Goal: Task Accomplishment & Management: Manage account settings

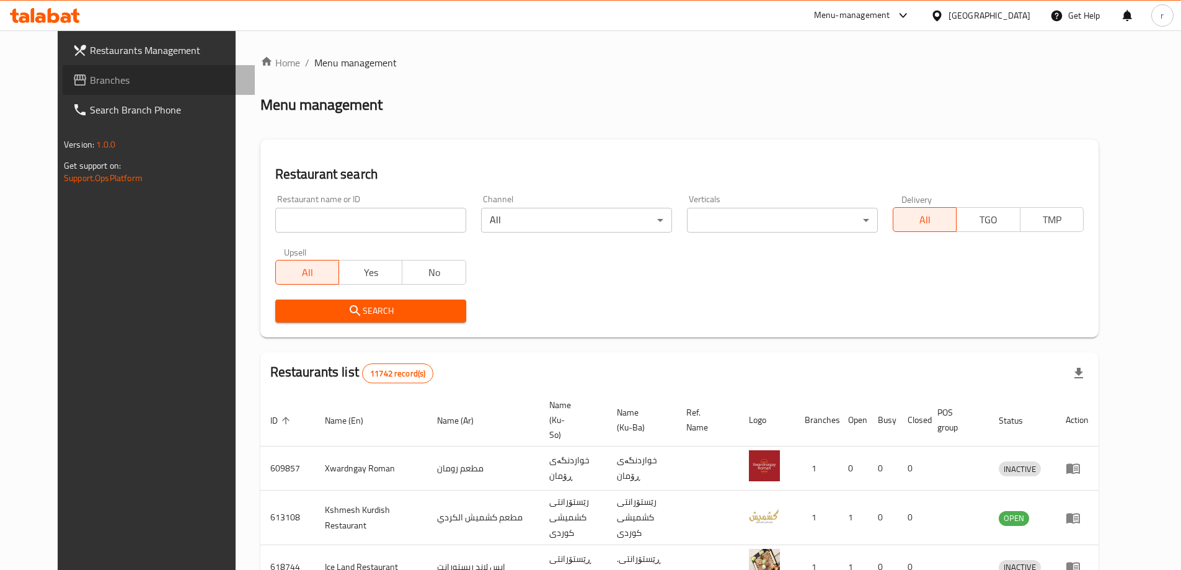
click at [90, 82] on span "Branches" at bounding box center [167, 80] width 155 height 15
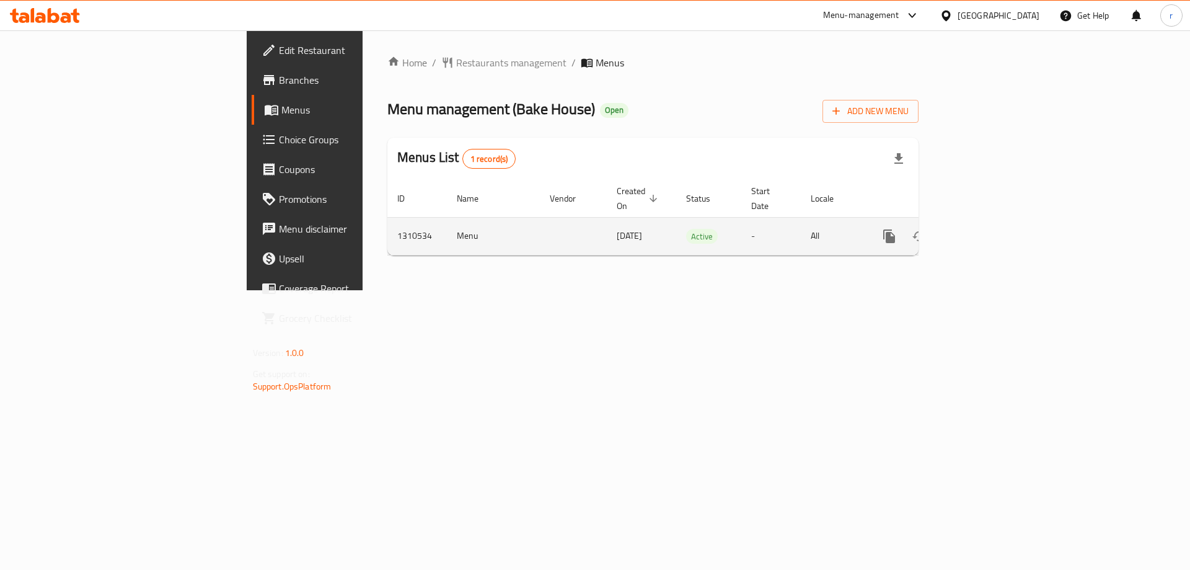
click at [986, 229] on icon "enhanced table" at bounding box center [978, 236] width 15 height 15
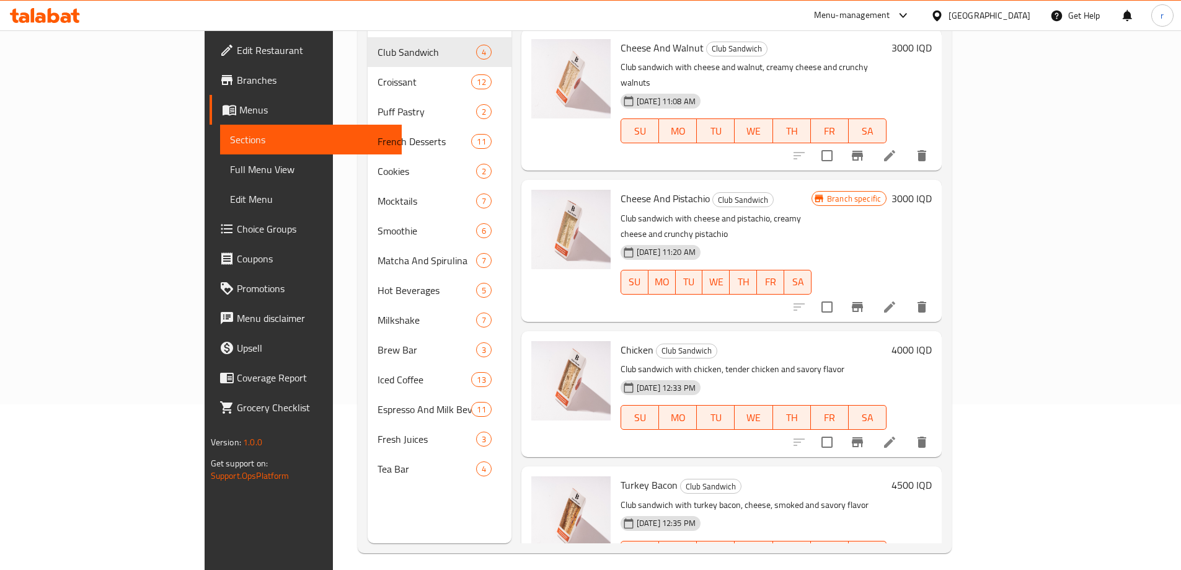
scroll to position [174, 0]
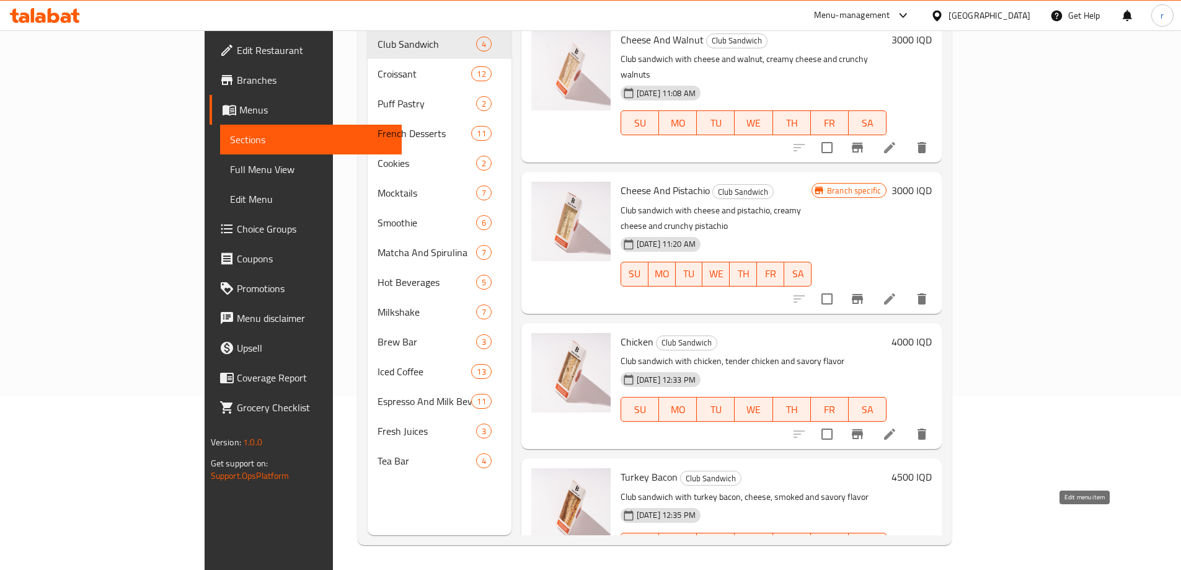
click at [897, 562] on icon at bounding box center [889, 569] width 15 height 15
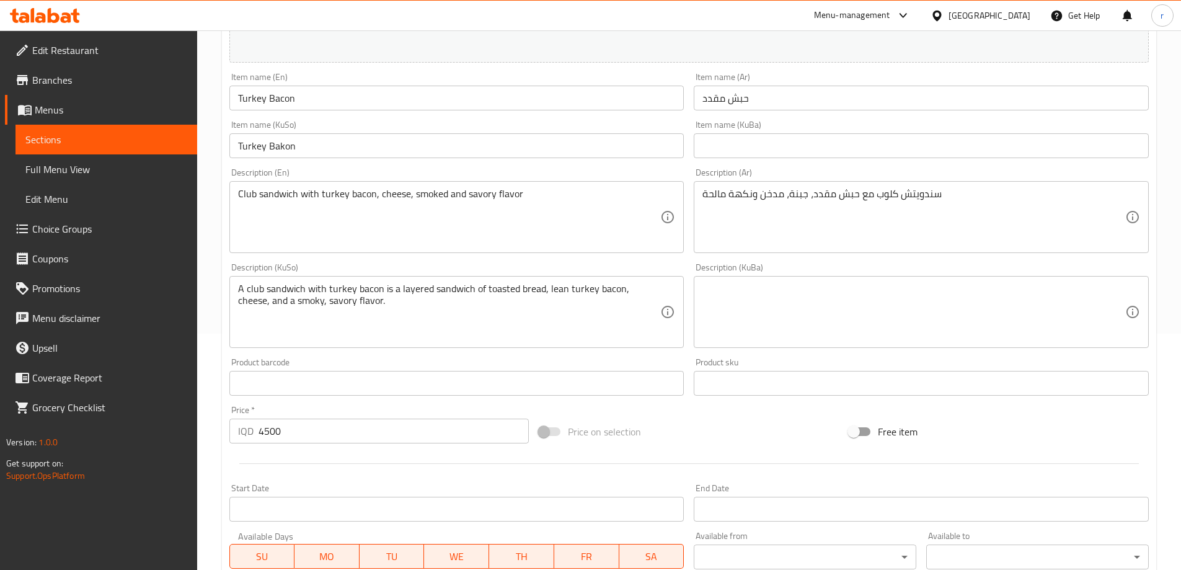
scroll to position [206, 0]
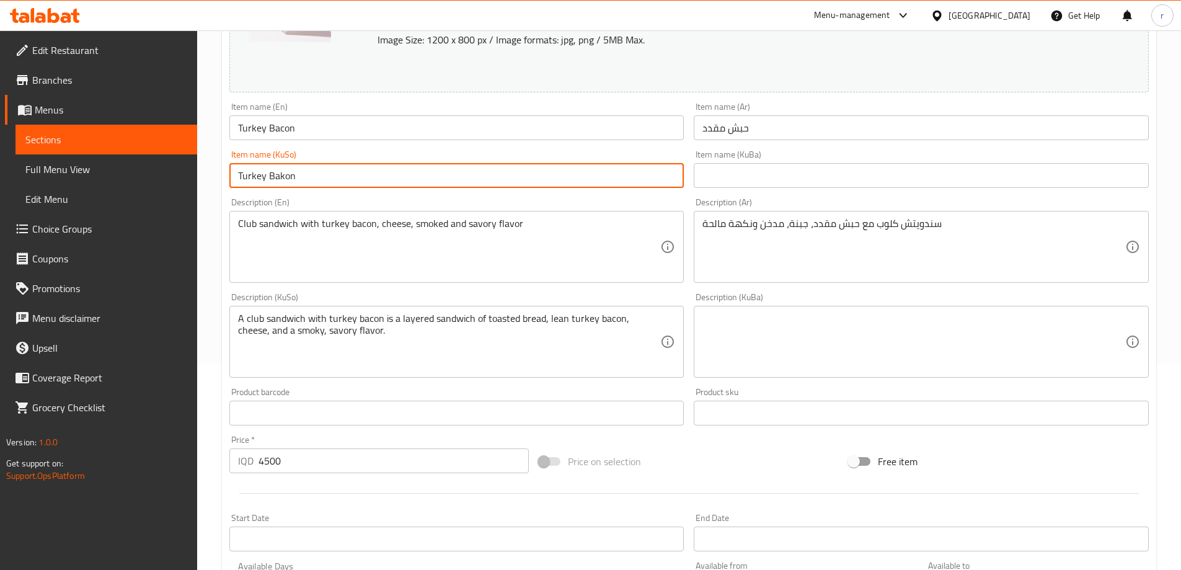
drag, startPoint x: 322, startPoint y: 174, endPoint x: 201, endPoint y: 182, distance: 121.2
click at [201, 182] on div "Home / Restaurants management / Menus / Sections / item / update Club Sandwich …" at bounding box center [689, 327] width 984 height 1006
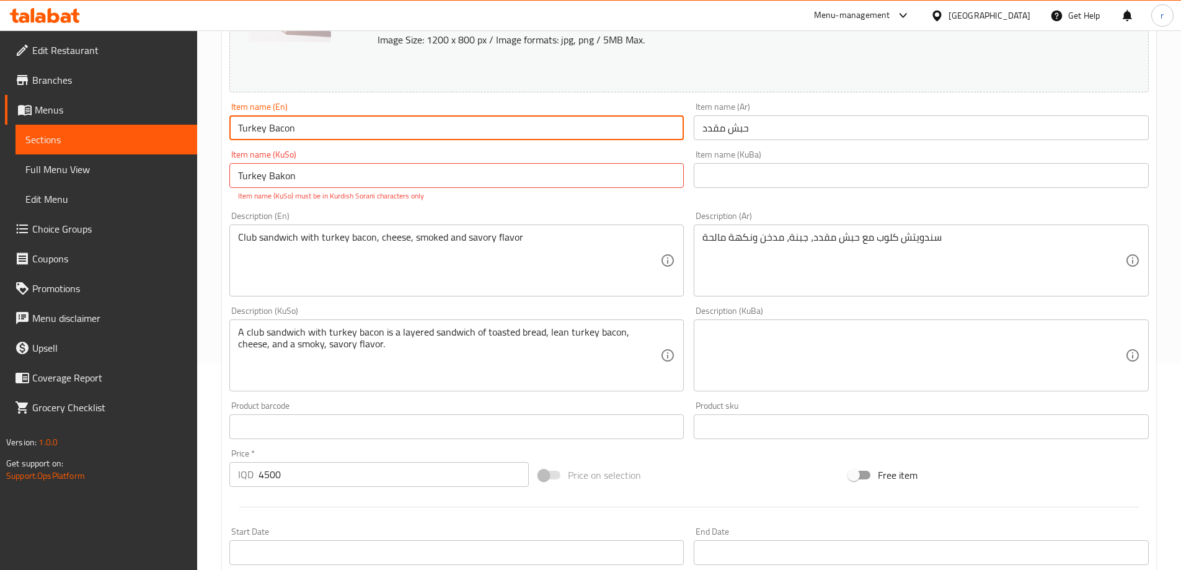
drag, startPoint x: 306, startPoint y: 122, endPoint x: 268, endPoint y: 125, distance: 37.3
click at [268, 125] on input "Turkey Bacon" at bounding box center [456, 127] width 455 height 25
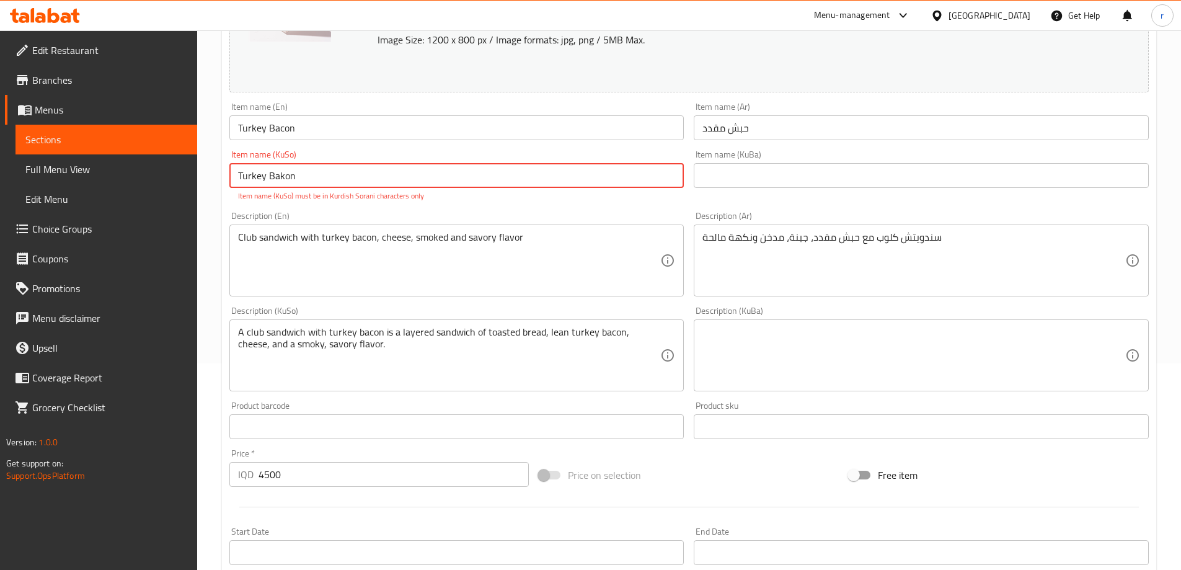
drag, startPoint x: 369, startPoint y: 180, endPoint x: 148, endPoint y: 188, distance: 220.8
click at [148, 188] on div "Edit Restaurant Branches Menus Sections Full Menu View Edit Menu Choice Groups …" at bounding box center [590, 334] width 1181 height 1020
paste input "چنراو"
drag, startPoint x: 332, startPoint y: 172, endPoint x: 179, endPoint y: 164, distance: 152.7
click at [179, 164] on div "Edit Restaurant Branches Menus Sections Full Menu View Edit Menu Choice Groups …" at bounding box center [590, 334] width 1181 height 1020
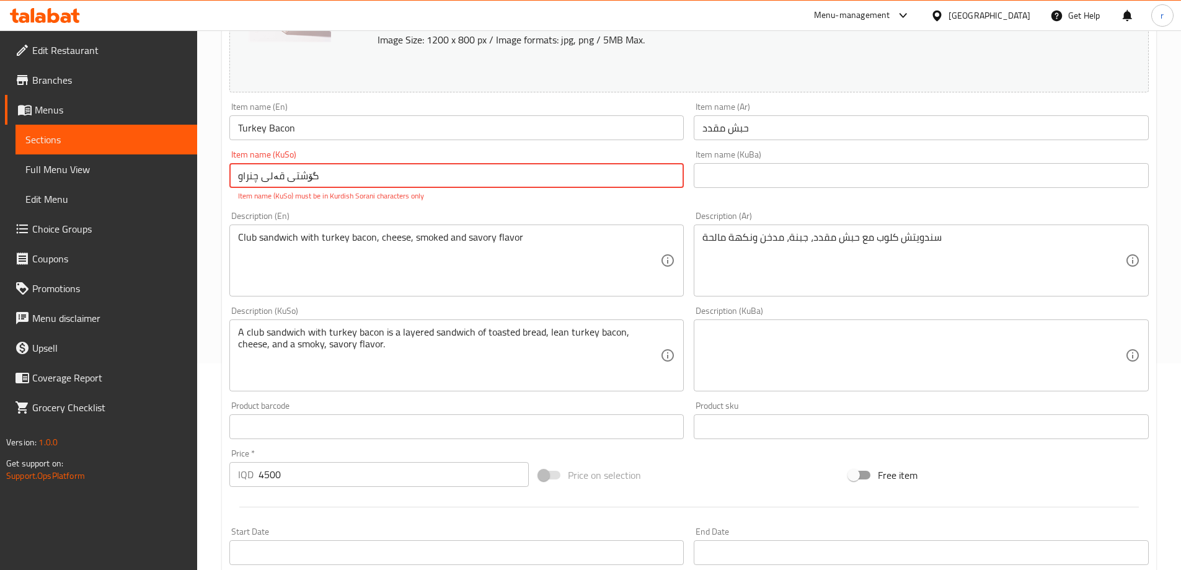
type input "گۆشتی قەلی چنراو"
click at [702, 169] on input "text" at bounding box center [921, 175] width 455 height 25
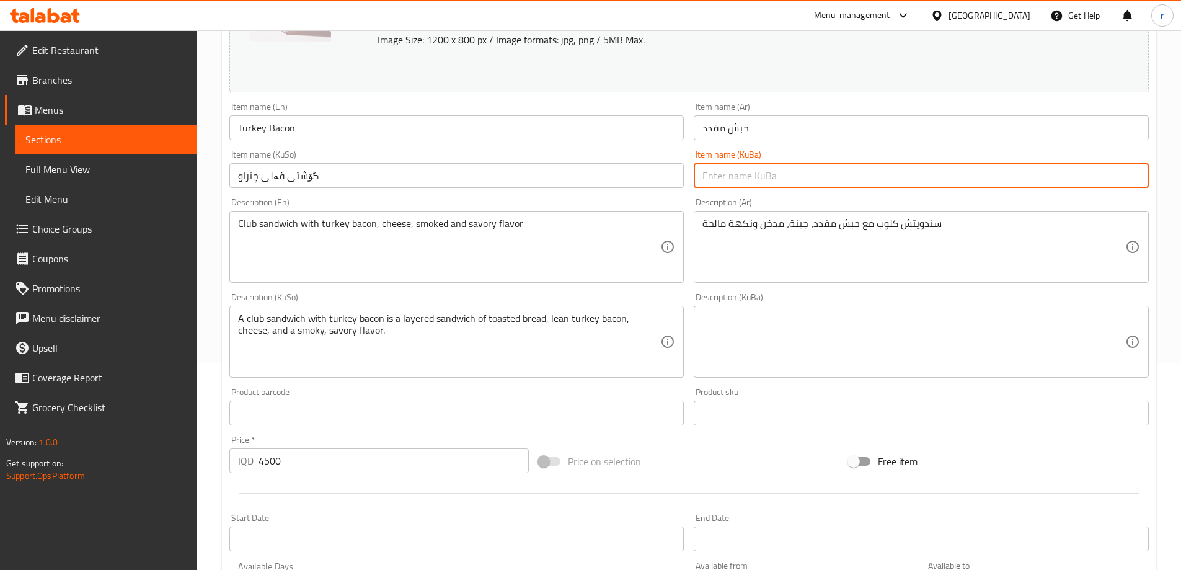
paste input "گۆشتی قەلی چنراو"
type input "گۆشتی قەلی چنراو"
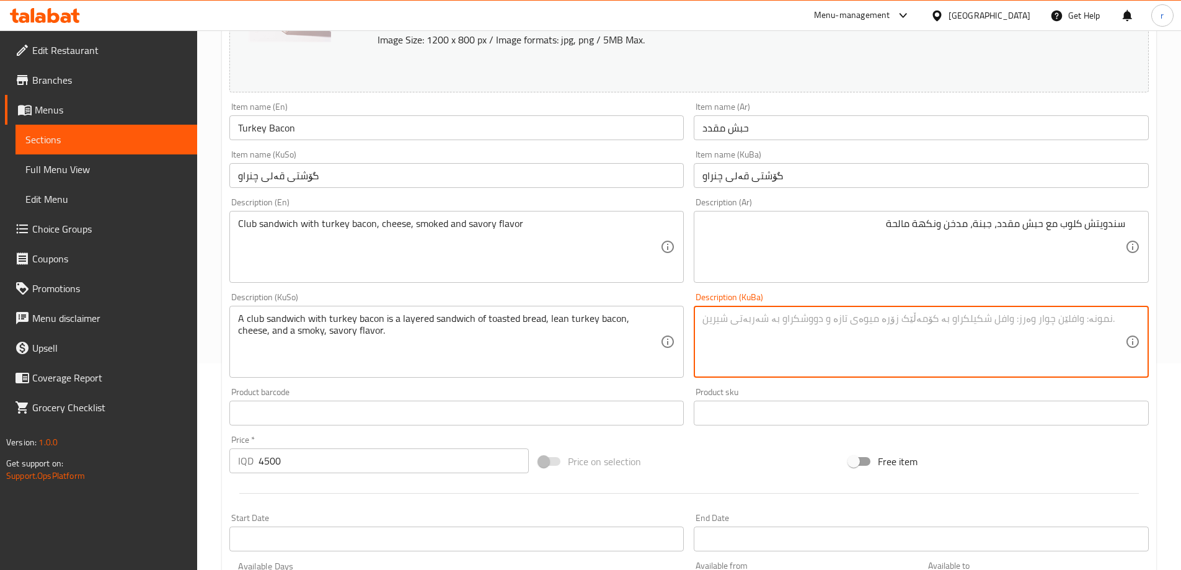
click at [736, 347] on textarea at bounding box center [913, 341] width 423 height 59
type textarea "س"
click at [787, 320] on textarea at bounding box center [913, 341] width 423 height 59
paste textarea "سەندویچیی کڵەپی"
paste textarea "گۆشتی قەلی چنراو"
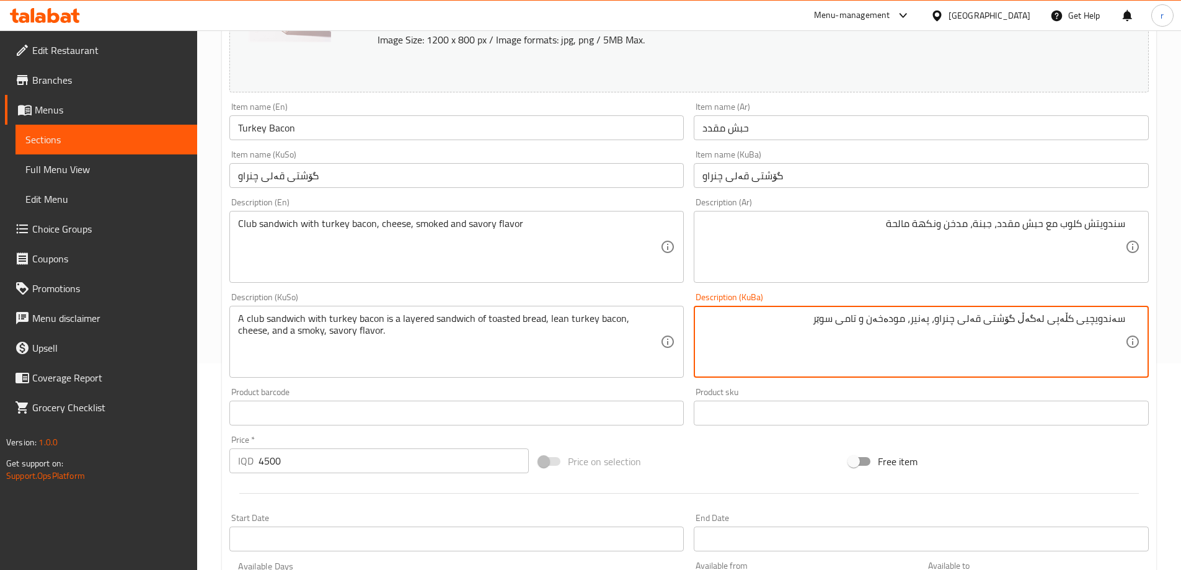
click at [810, 328] on textarea "سەندویچیی کڵەپی لەگەڵ گۆشتی قەلی چنراو، پەنیر، مودەخەن و تامی سوێر" at bounding box center [913, 341] width 423 height 59
drag, startPoint x: 818, startPoint y: 328, endPoint x: 1180, endPoint y: 318, distance: 362.2
click at [1180, 318] on div "Home / Restaurants management / Menus / Sections / item / update Club Sandwich …" at bounding box center [689, 327] width 984 height 1006
type textarea "سەندویچیی کڵەپی لەگەڵ گۆشتی قەلی چنراو، پەنیر، مودەخەن و تامی سوێر"
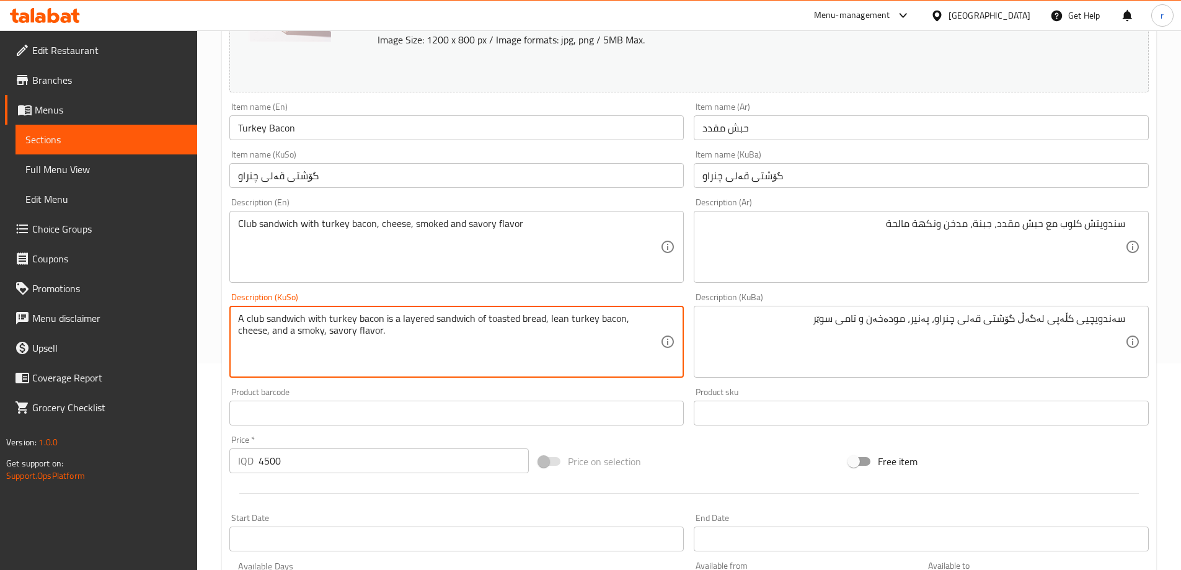
click at [544, 325] on textarea "A club sandwich with turkey bacon is a layered sandwich of toasted bread, lean …" at bounding box center [449, 341] width 423 height 59
paste textarea "سەندویچیی کڵەپی لەگەڵ گۆشتی قەلی چنراو، پەنیر، مودەخەن و تامی سوێر"
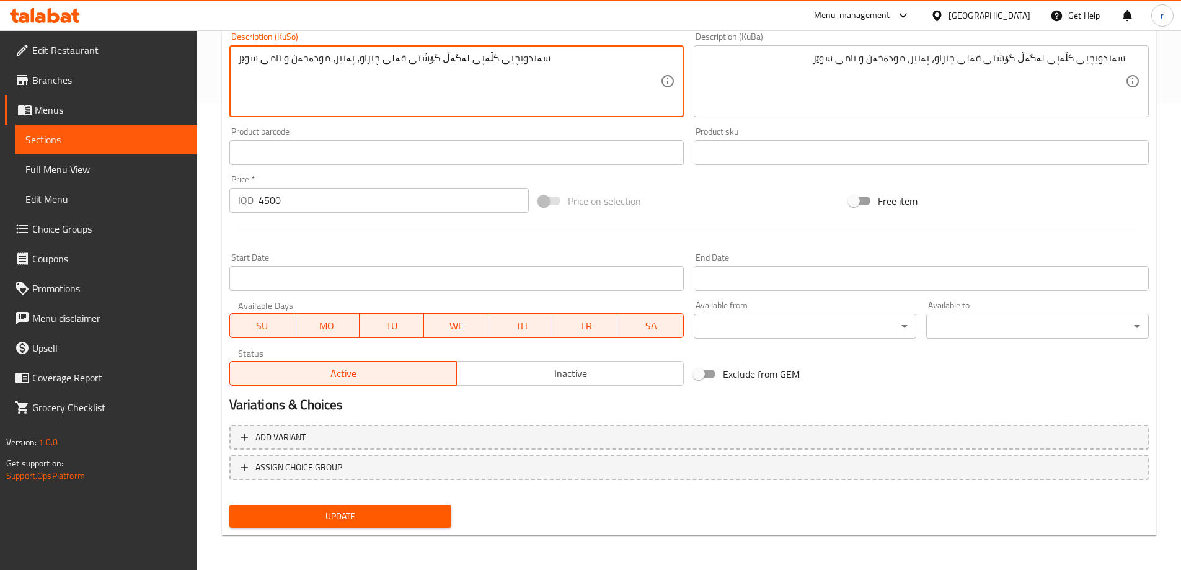
type textarea "سەندویچیی کڵەپی لەگەڵ گۆشتی قەلی چنراو، پەنیر، مودەخەن و تامی سوێر"
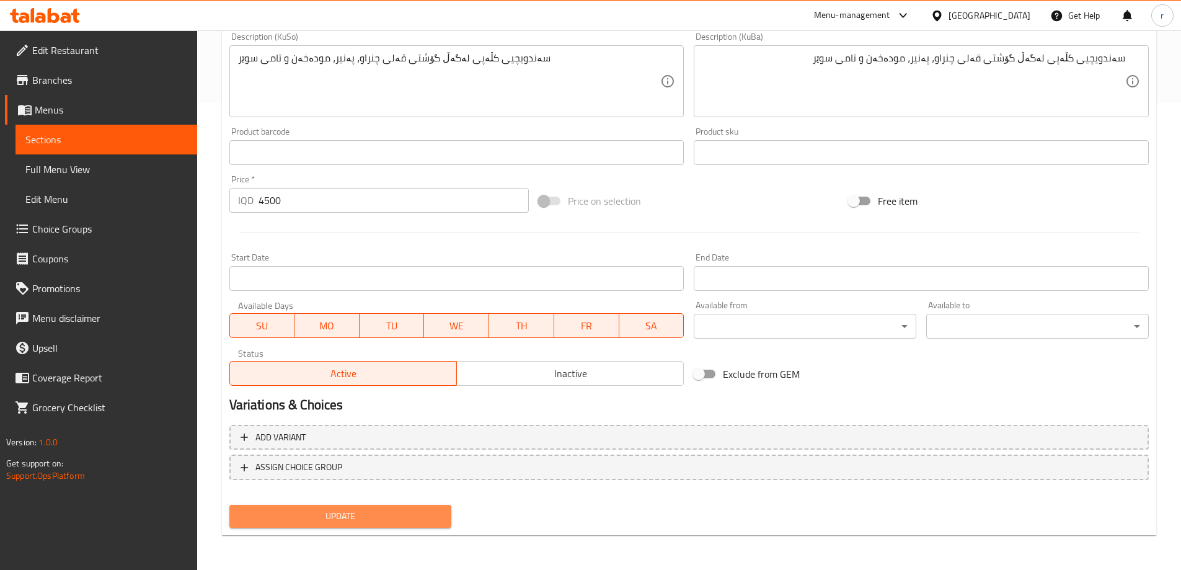
click at [376, 506] on button "Update" at bounding box center [340, 516] width 223 height 23
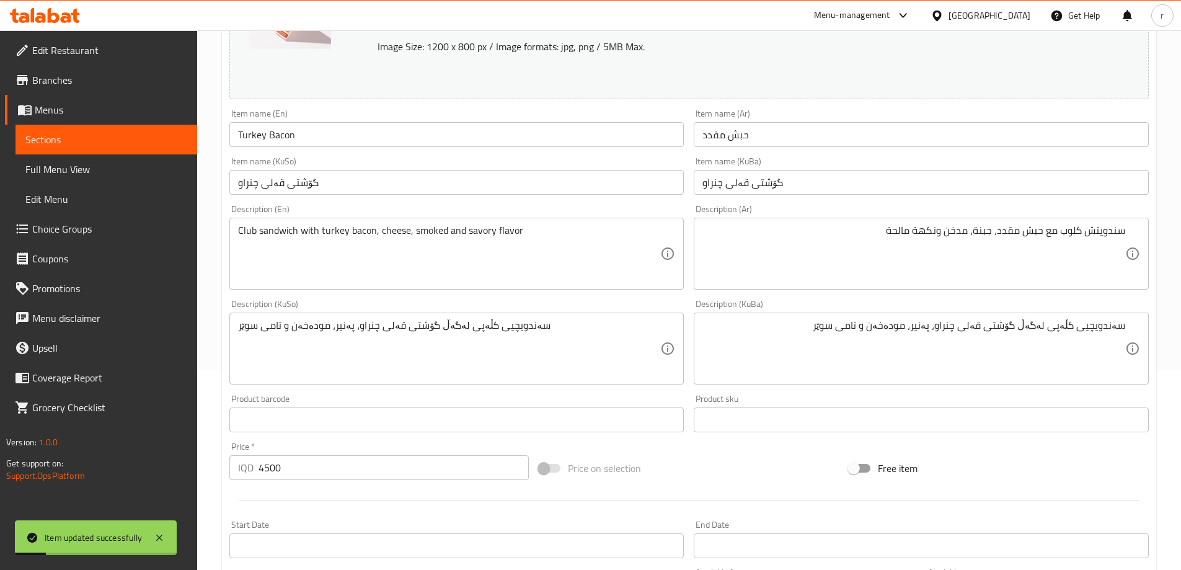
scroll to position [0, 0]
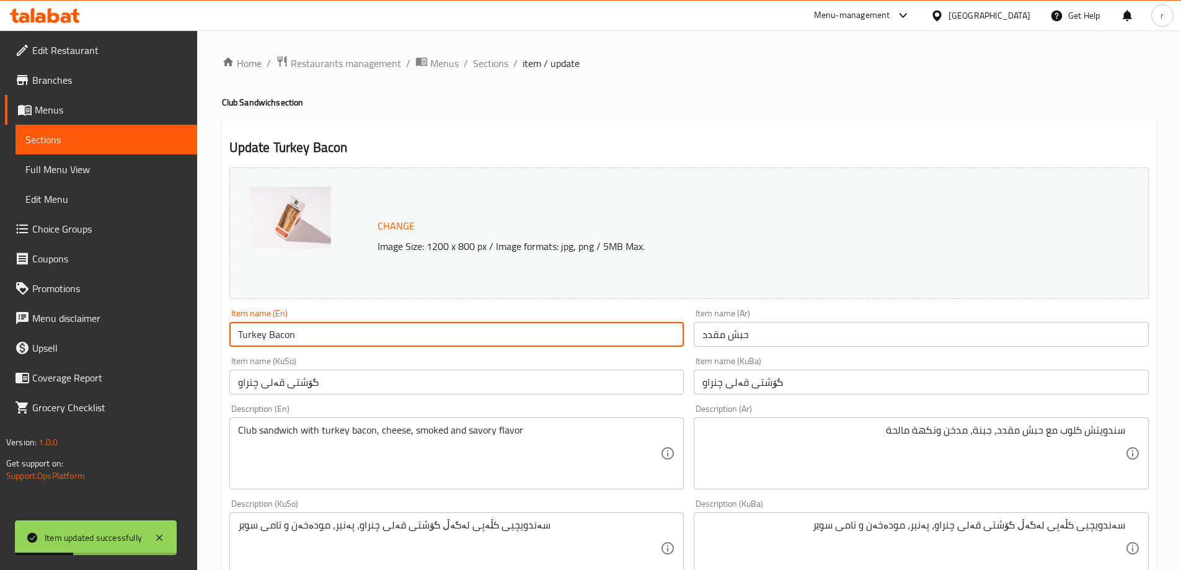
drag, startPoint x: 318, startPoint y: 332, endPoint x: 192, endPoint y: 330, distance: 126.5
click at [192, 330] on div "Edit Restaurant Branches Menus Sections Full Menu View Edit Menu Choice Groups …" at bounding box center [590, 533] width 1181 height 1006
click at [74, 175] on span "Full Menu View" at bounding box center [106, 169] width 162 height 15
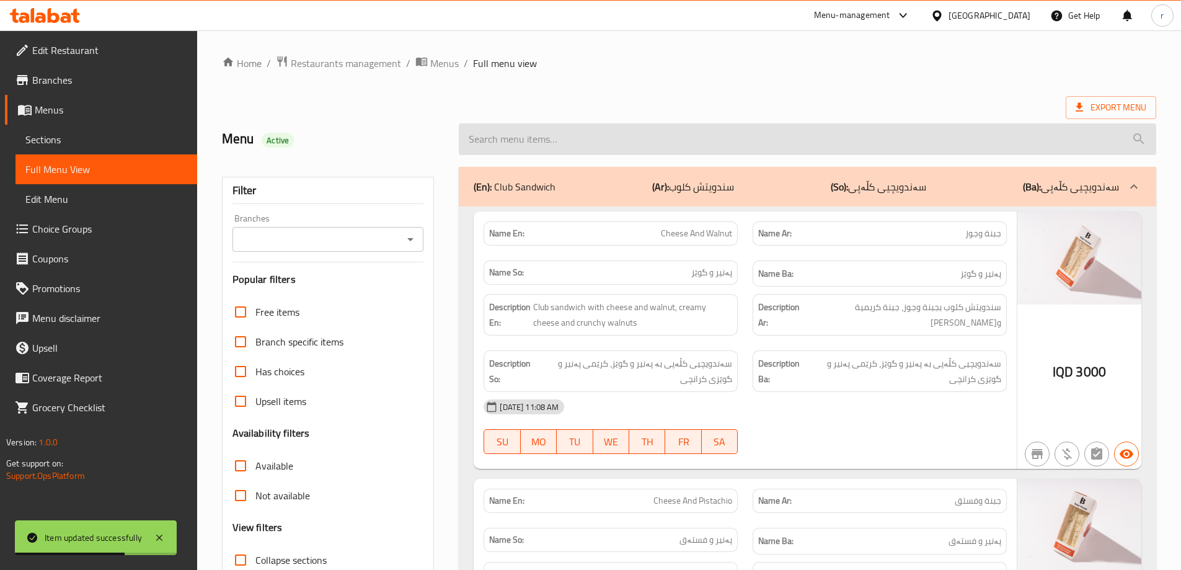
click at [495, 132] on input "search" at bounding box center [807, 139] width 697 height 32
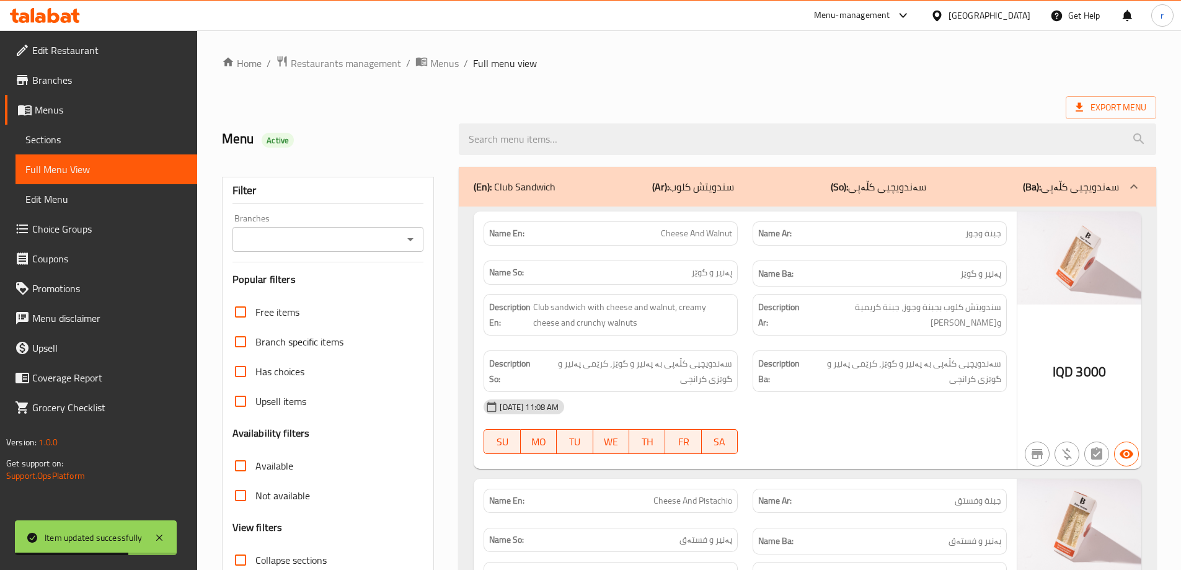
paste input "Turkey Bacon"
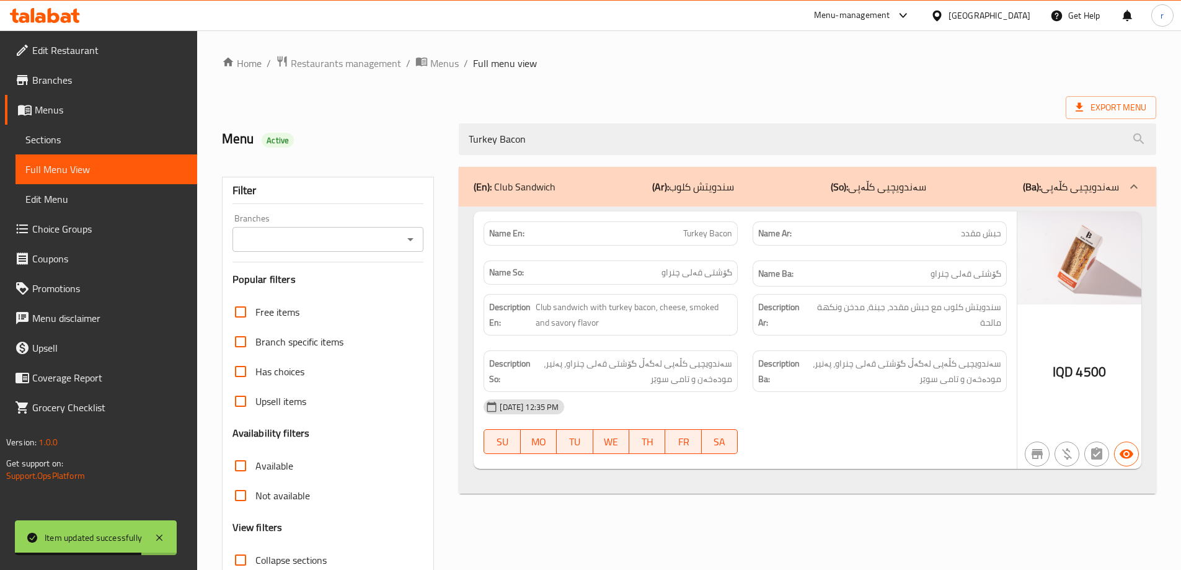
click at [326, 227] on div "Branches" at bounding box center [328, 239] width 192 height 25
type input "Turkey Bacon"
click at [320, 236] on input "Branches" at bounding box center [318, 239] width 164 height 17
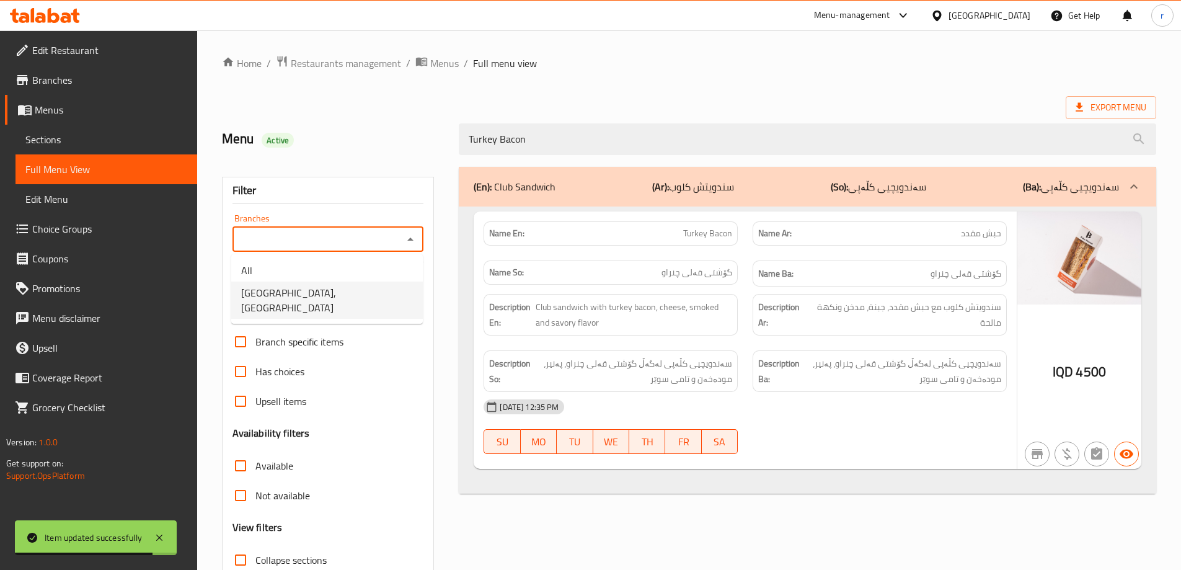
click at [314, 298] on span "[GEOGRAPHIC_DATA], [GEOGRAPHIC_DATA]" at bounding box center [327, 300] width 172 height 30
type input "[GEOGRAPHIC_DATA], [GEOGRAPHIC_DATA]"
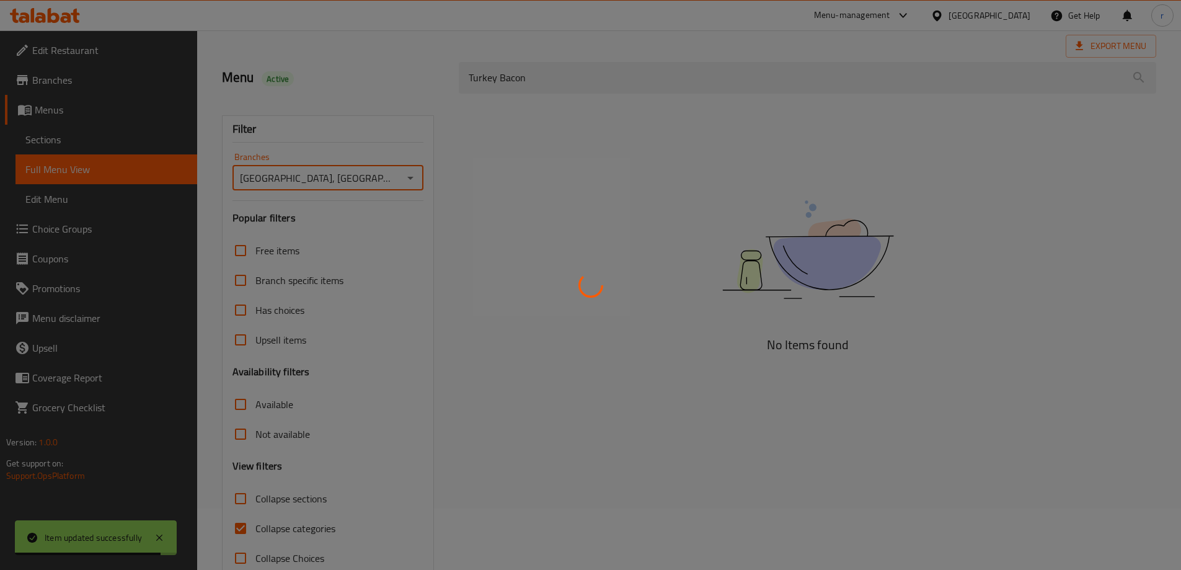
scroll to position [90, 0]
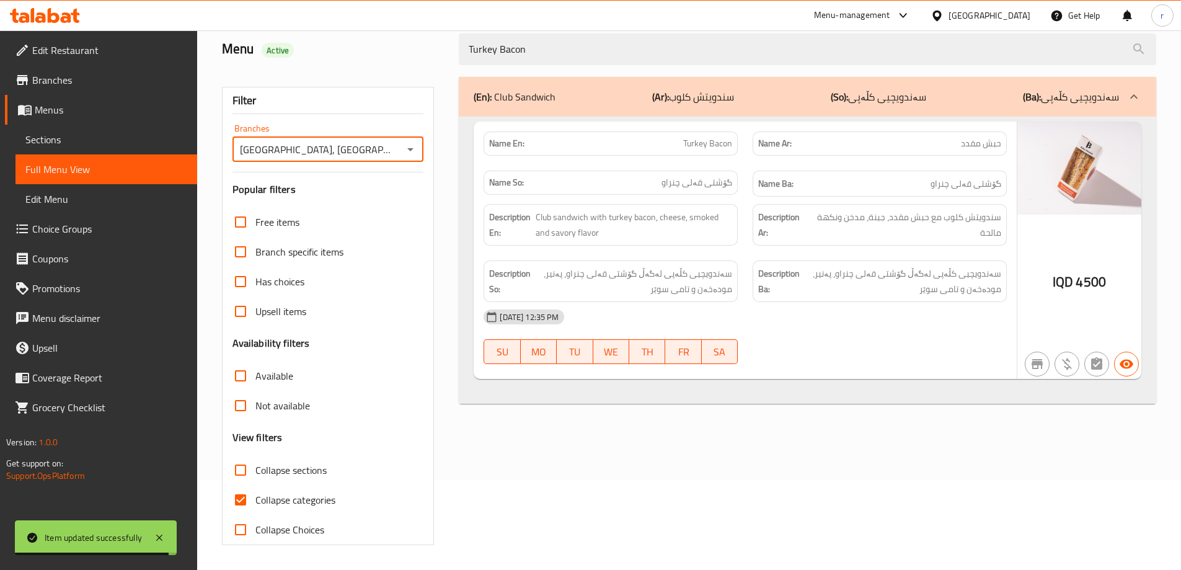
click at [293, 489] on label "Collapse categories" at bounding box center [281, 500] width 110 height 30
click at [255, 489] on input "Collapse categories" at bounding box center [241, 500] width 30 height 30
checkbox input "false"
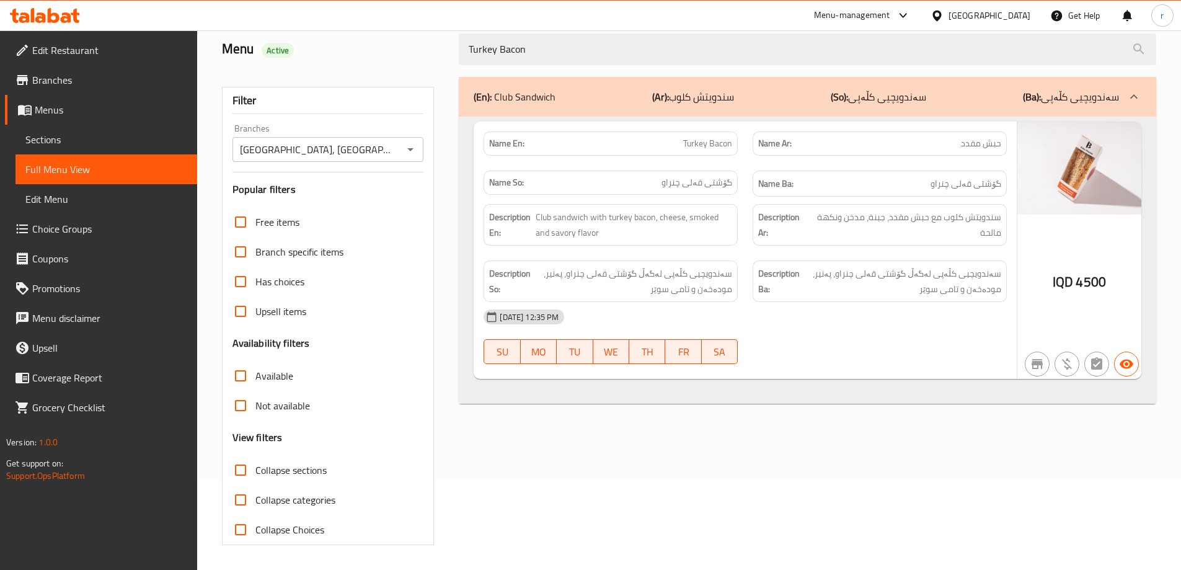
click at [51, 132] on span "Sections" at bounding box center [106, 139] width 162 height 15
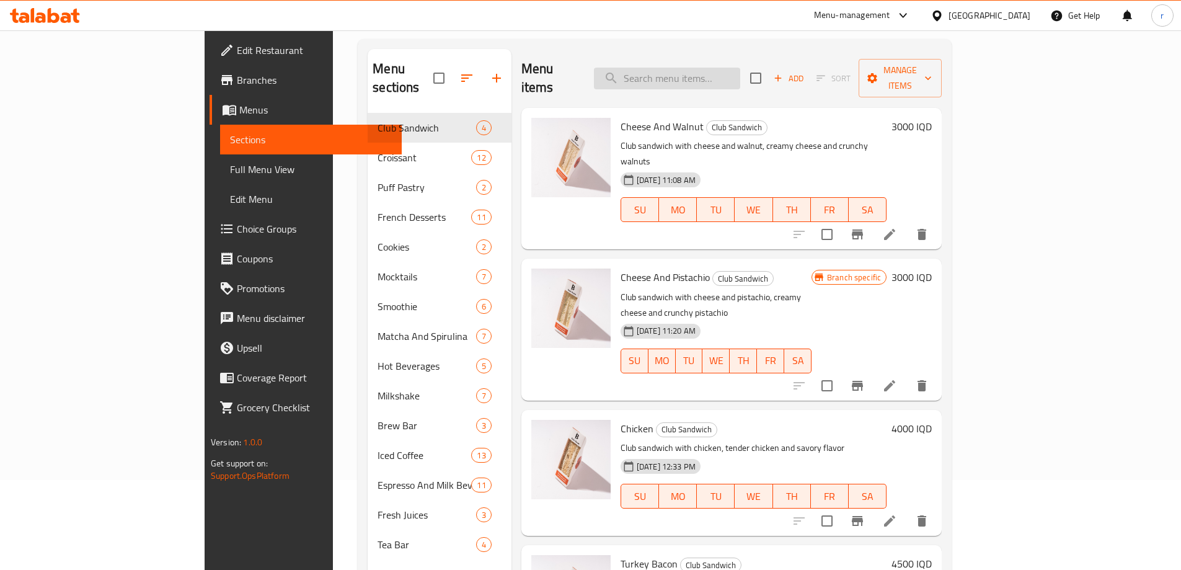
click at [694, 68] on input "search" at bounding box center [667, 79] width 146 height 22
paste input "Beef Bacon"
type input "Beef Bacon"
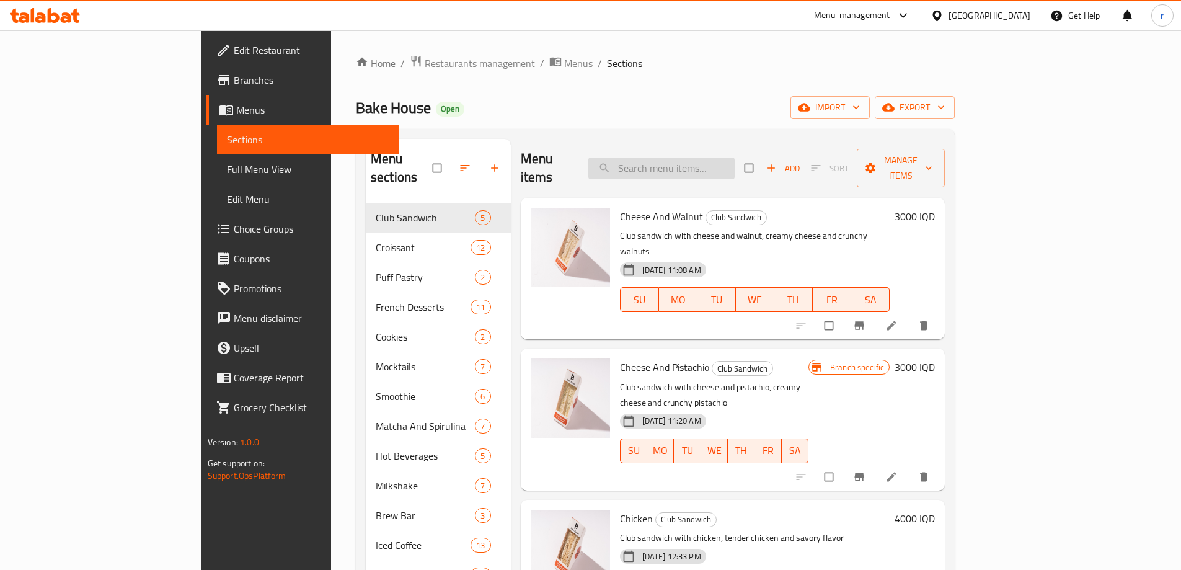
click at [717, 157] on input "search" at bounding box center [661, 168] width 146 height 22
paste input "?getHistoricalData=true"
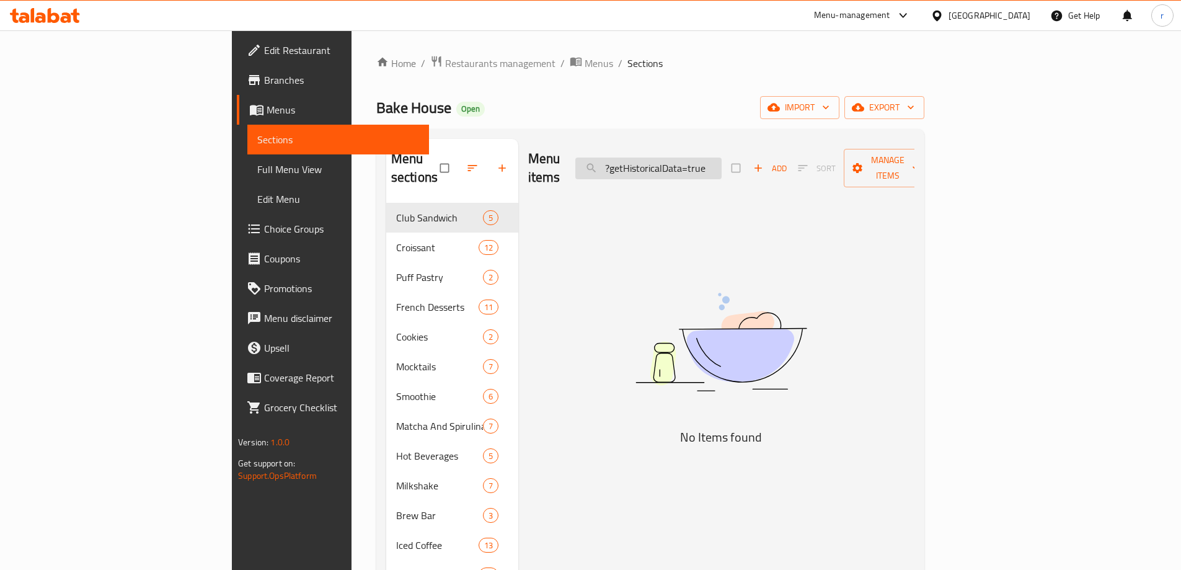
click at [722, 159] on input "?getHistoricalData=true" at bounding box center [648, 168] width 146 height 22
paste input "Beef Bacon"
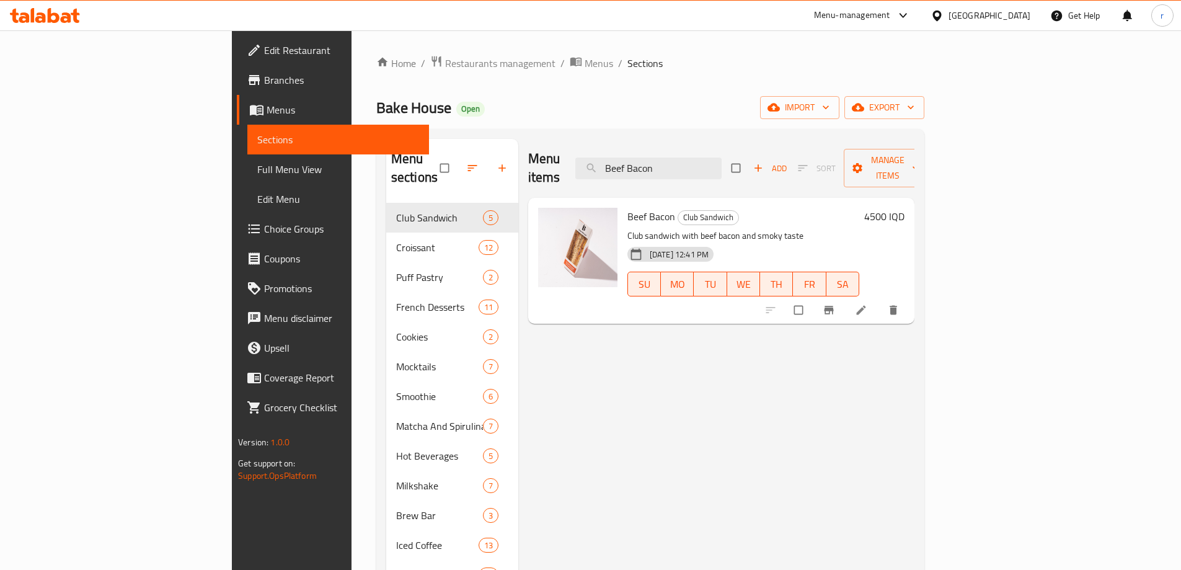
type input "Beef Bacon"
click at [880, 300] on li at bounding box center [862, 310] width 35 height 20
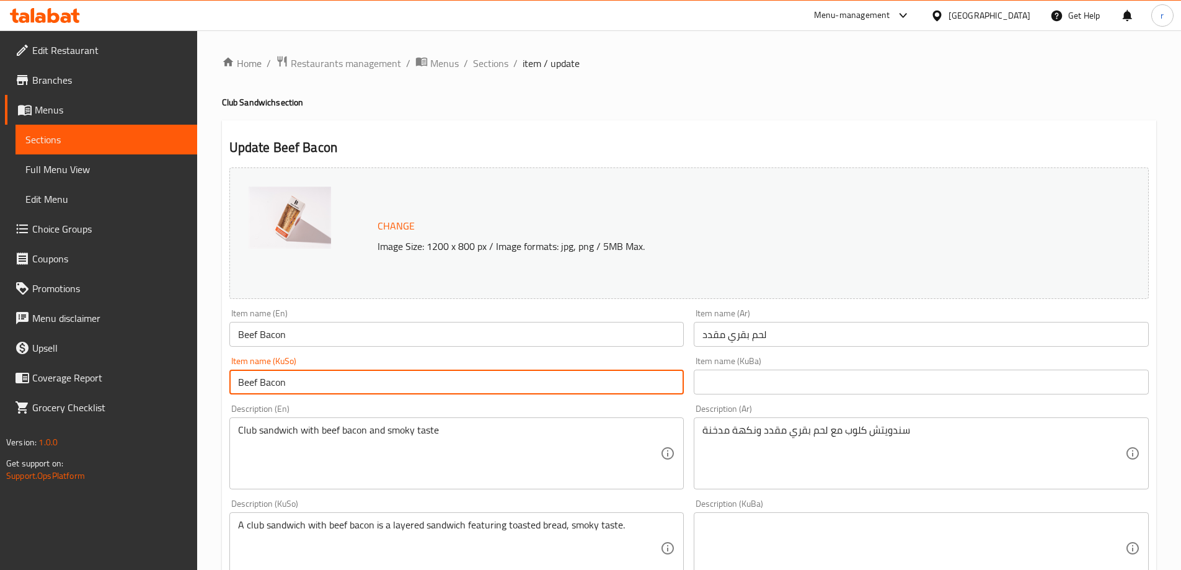
drag, startPoint x: 365, startPoint y: 386, endPoint x: 112, endPoint y: 386, distance: 252.9
click at [112, 386] on div "Edit Restaurant Branches Menus Sections Full Menu View Edit Menu Choice Groups …" at bounding box center [590, 533] width 1181 height 1006
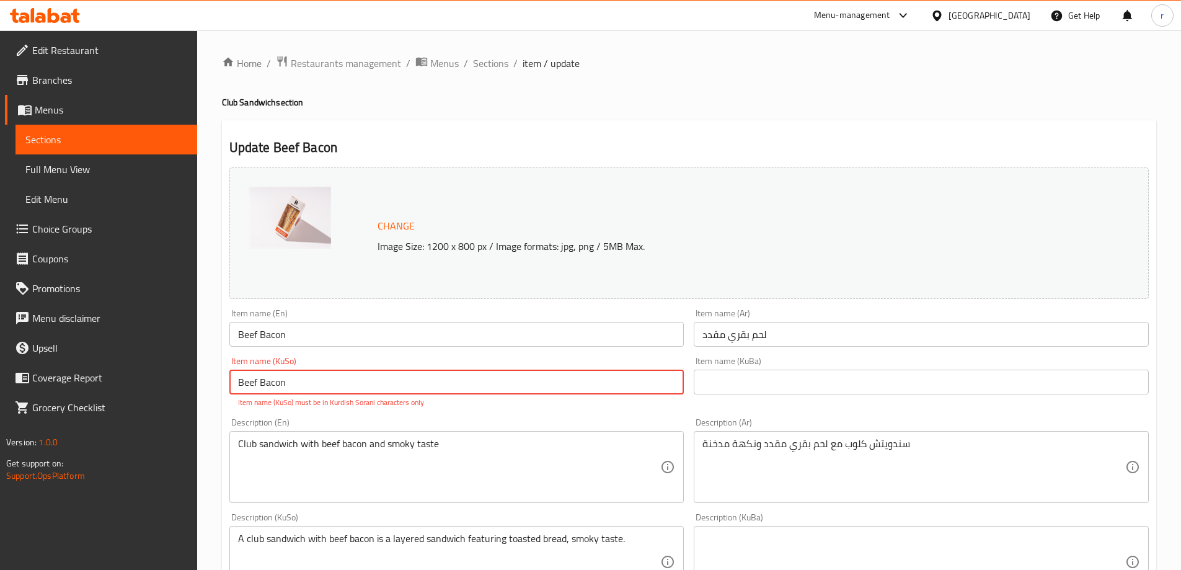
paste input "گۆشتی مانگا چنراو"
type input "گۆشتی مانگا چنراو"
click at [698, 384] on input "text" at bounding box center [921, 381] width 455 height 25
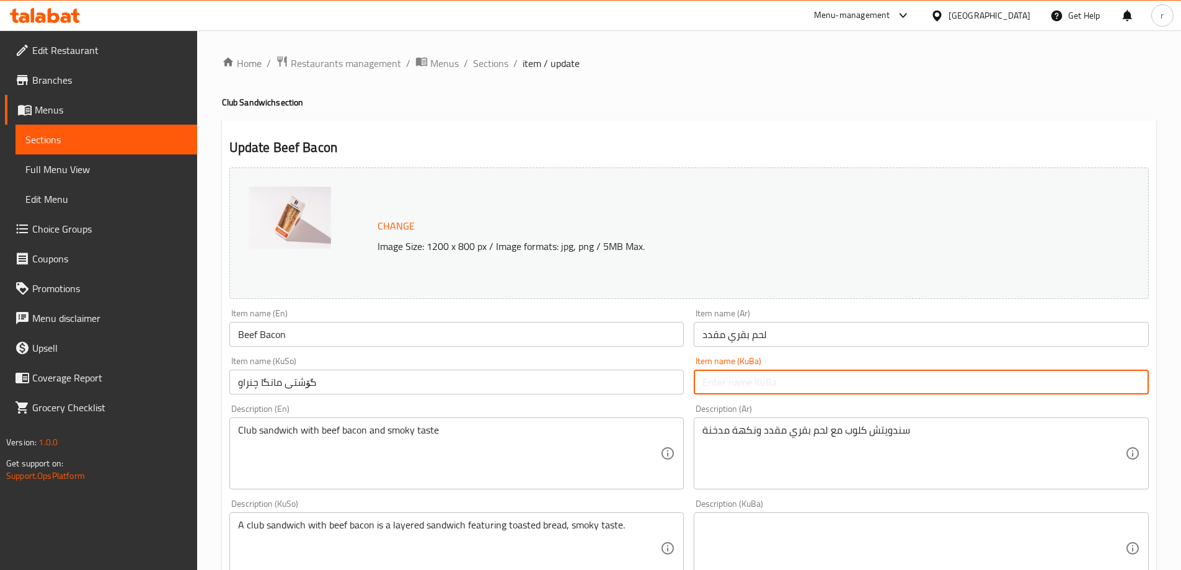
paste input "گۆشتی مانگا چنراو"
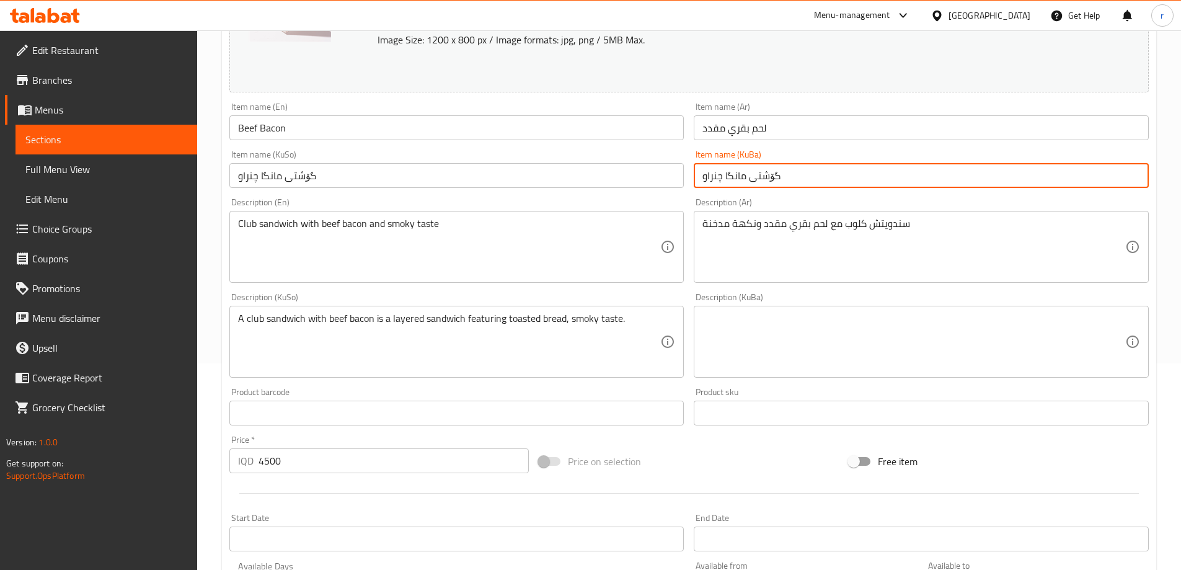
type input "گۆشتی مانگا چنراو"
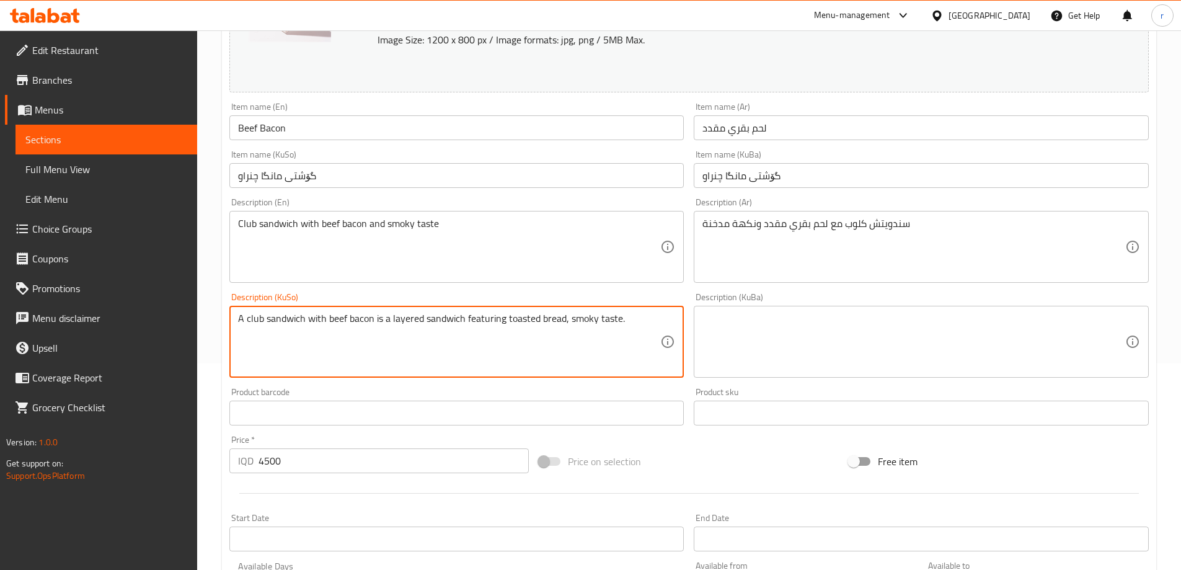
click at [497, 329] on textarea "A club sandwich with beef bacon is a layered sandwich featuring toasted bread, …" at bounding box center [449, 341] width 423 height 59
paste textarea "سەندویچیی کڵەپی"
paste textarea "گۆشتی مانگا چنراو"
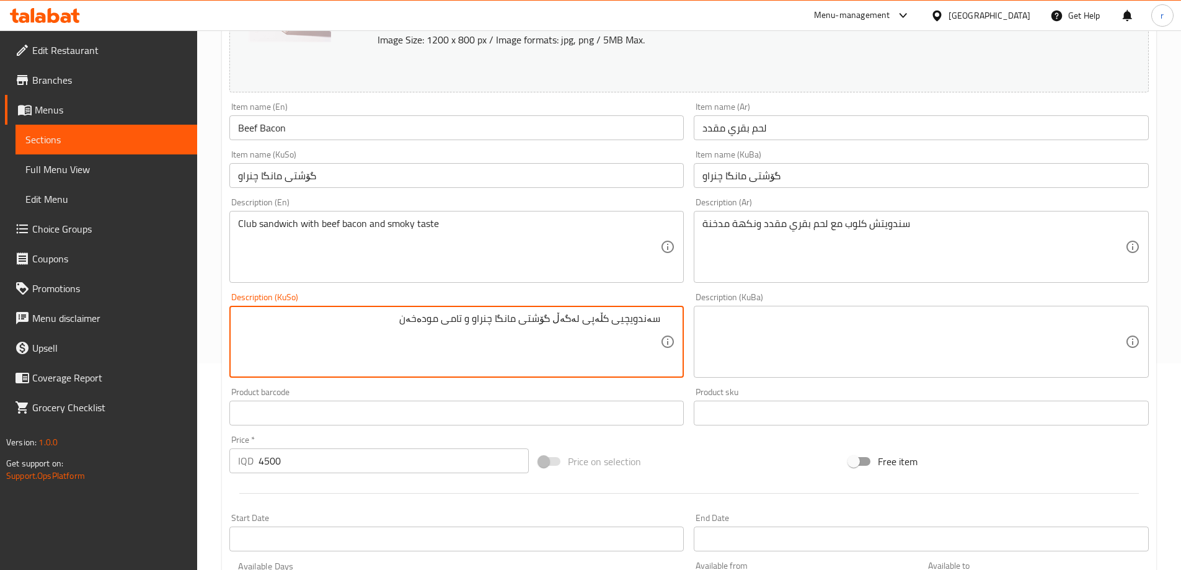
drag, startPoint x: 415, startPoint y: 316, endPoint x: 748, endPoint y: 298, distance: 332.8
click at [748, 298] on div "Change Image Size: 1200 x 800 px / Image formats: jpg, png / 5MB Max. Item name…" at bounding box center [688, 303] width 929 height 695
type textarea "سەندویچیی کڵەپی لەگەڵ گۆشتی مانگا چنراو و تامی مودەخەن"
click at [837, 343] on textarea at bounding box center [913, 341] width 423 height 59
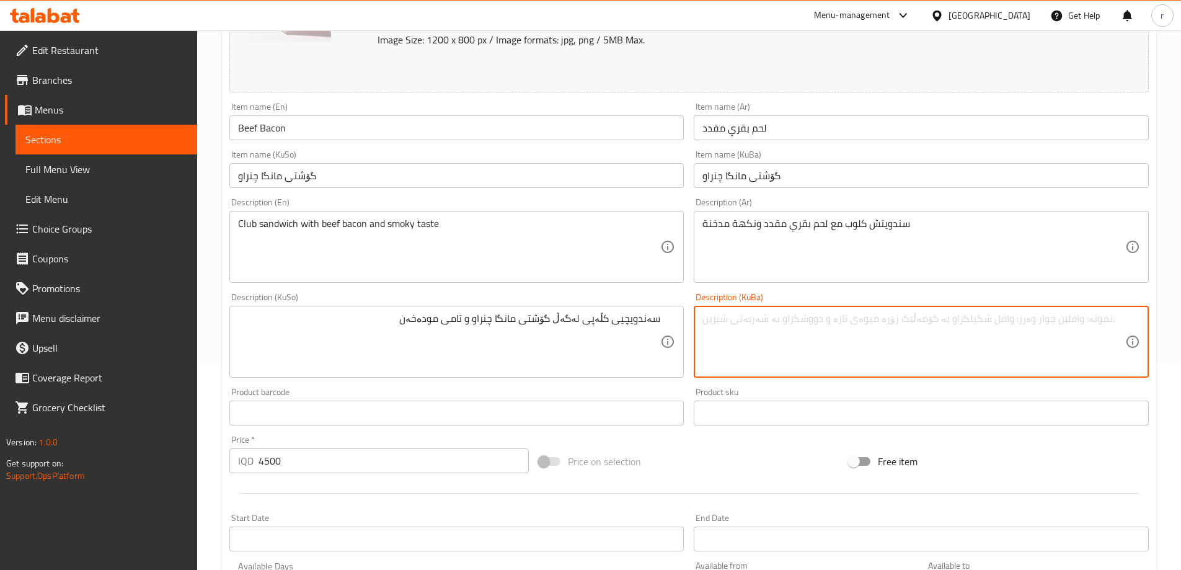
paste textarea "سەندویچیی کڵەپی لەگەڵ گۆشتی مانگا چنراو و تامی مودەخەن"
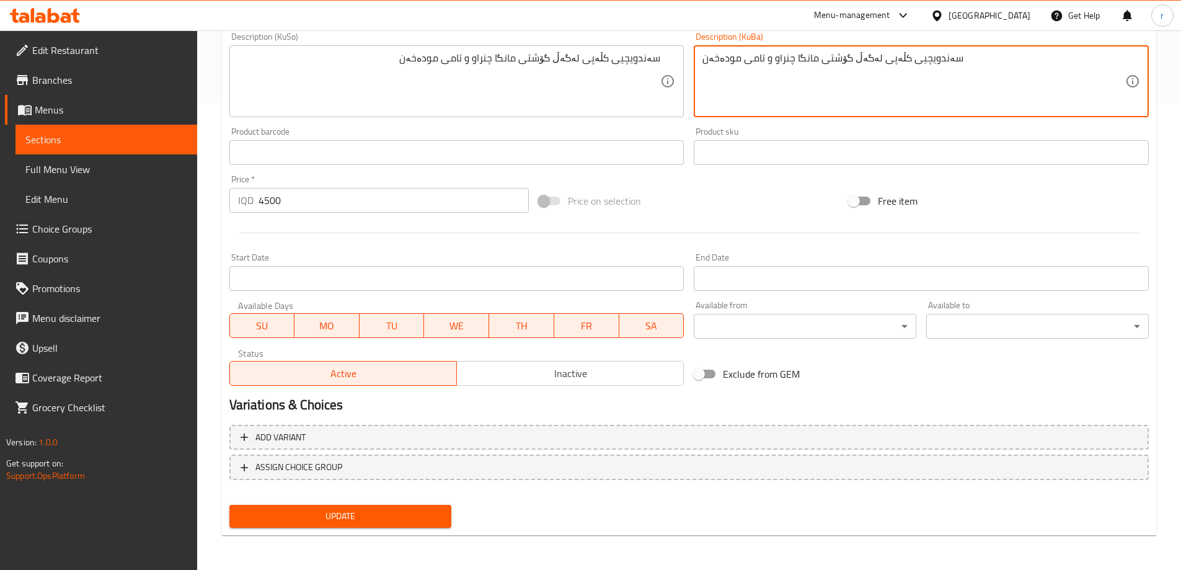
type textarea "سەندویچیی کڵەپی لەگەڵ گۆشتی مانگا چنراو و تامی مودەخەن"
click at [304, 499] on div "Add variant ASSIGN CHOICE GROUP" at bounding box center [688, 460] width 929 height 81
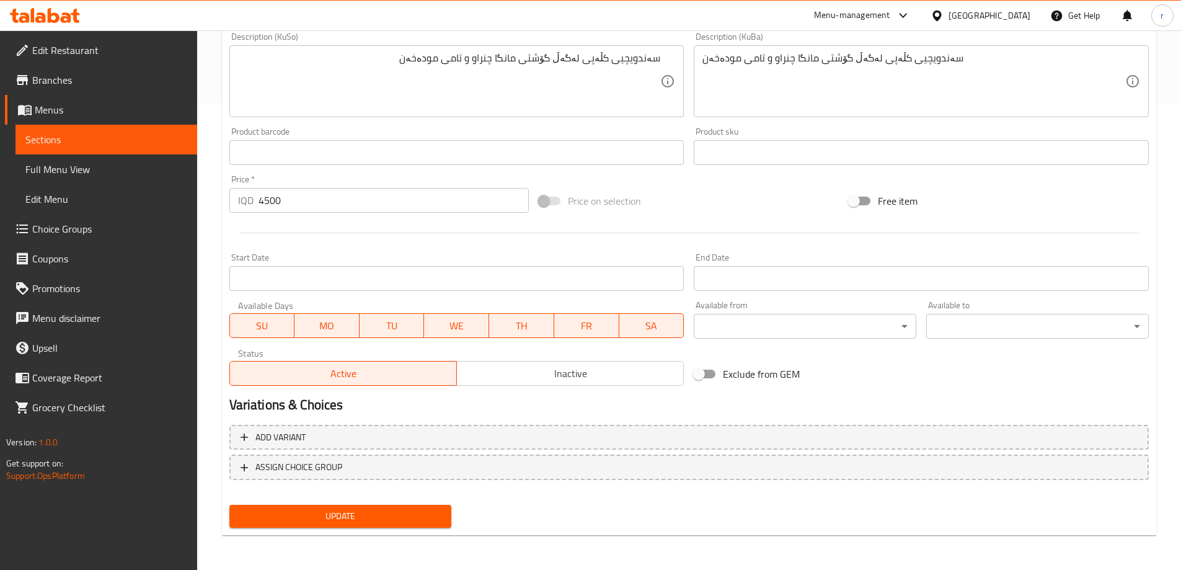
click at [335, 505] on button "Update" at bounding box center [340, 516] width 223 height 23
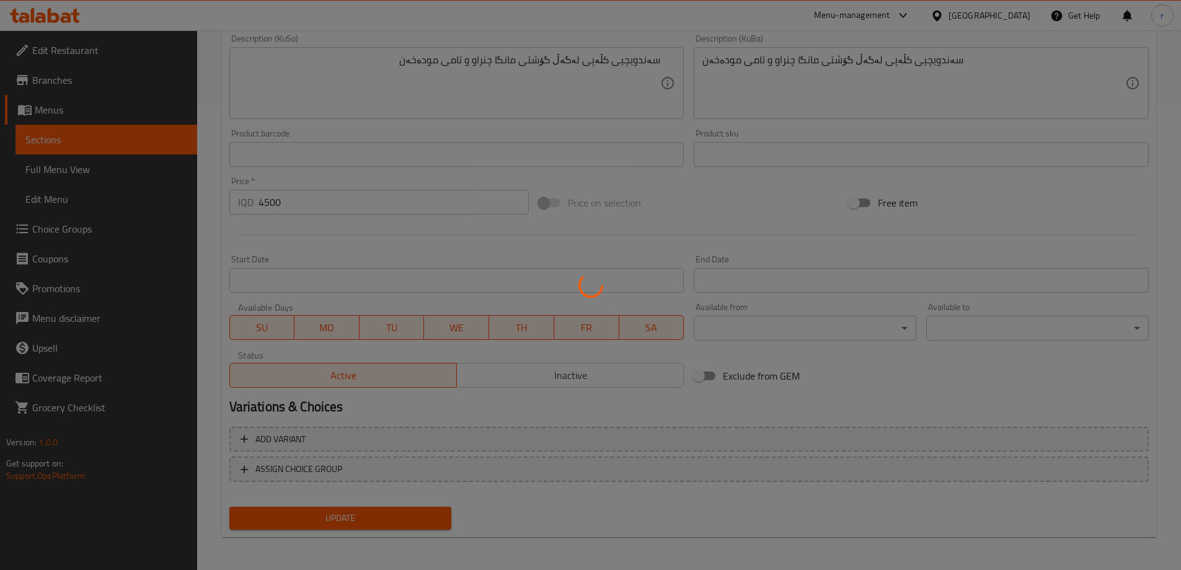
scroll to position [0, 0]
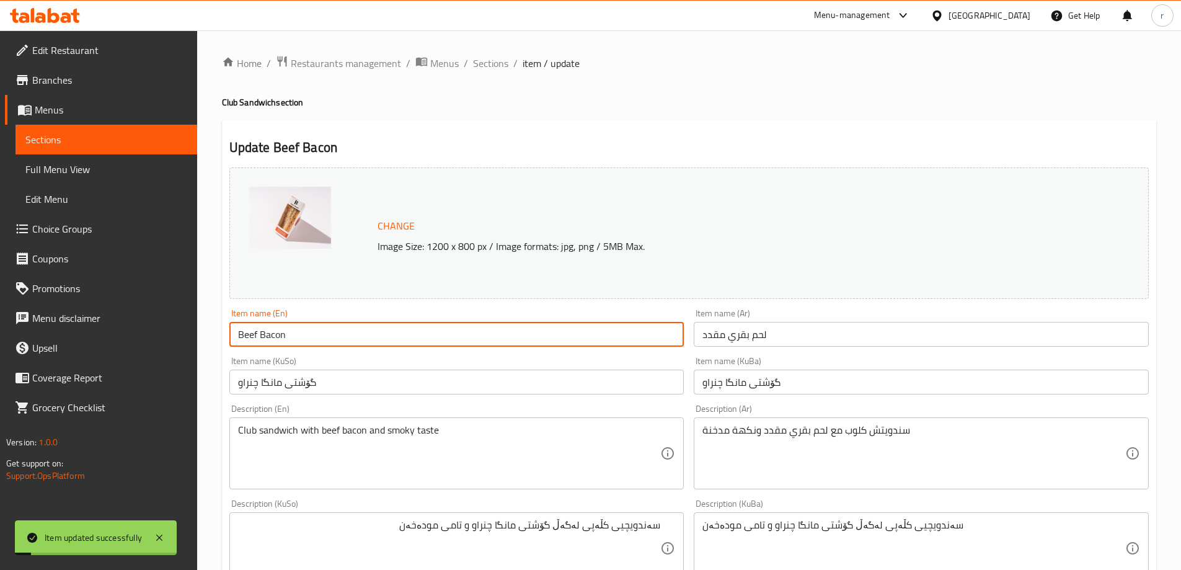
drag, startPoint x: 248, startPoint y: 335, endPoint x: 166, endPoint y: 329, distance: 82.1
click at [166, 329] on div "Edit Restaurant Branches Menus Sections Full Menu View Edit Menu Choice Groups …" at bounding box center [590, 533] width 1181 height 1006
click at [81, 162] on span "Full Menu View" at bounding box center [106, 169] width 162 height 15
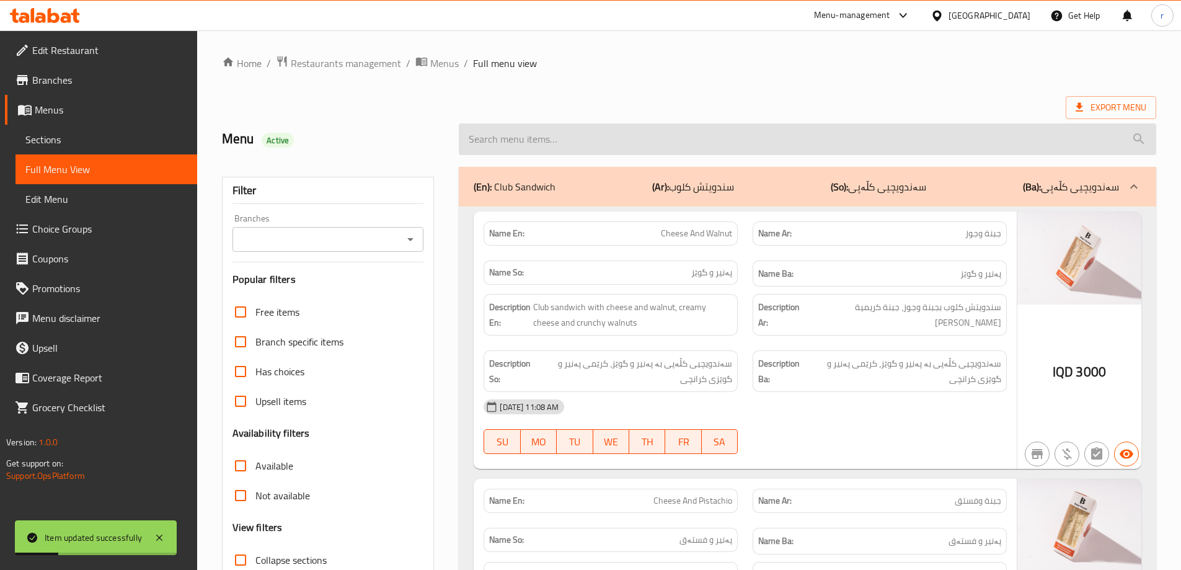
click at [562, 148] on input "search" at bounding box center [807, 139] width 697 height 32
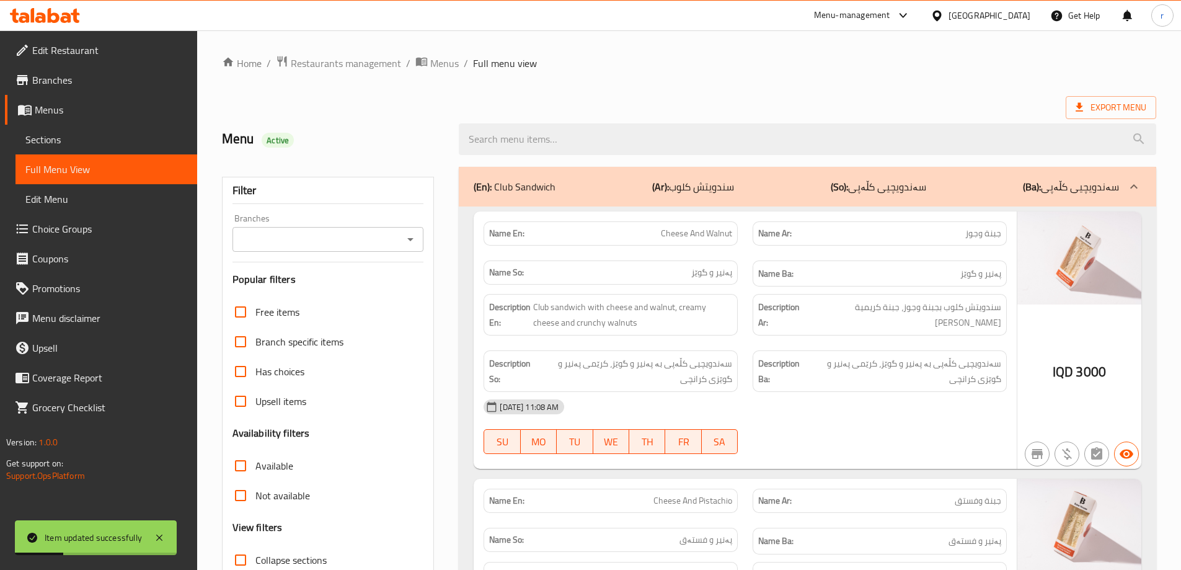
paste input "Beef Bacon"
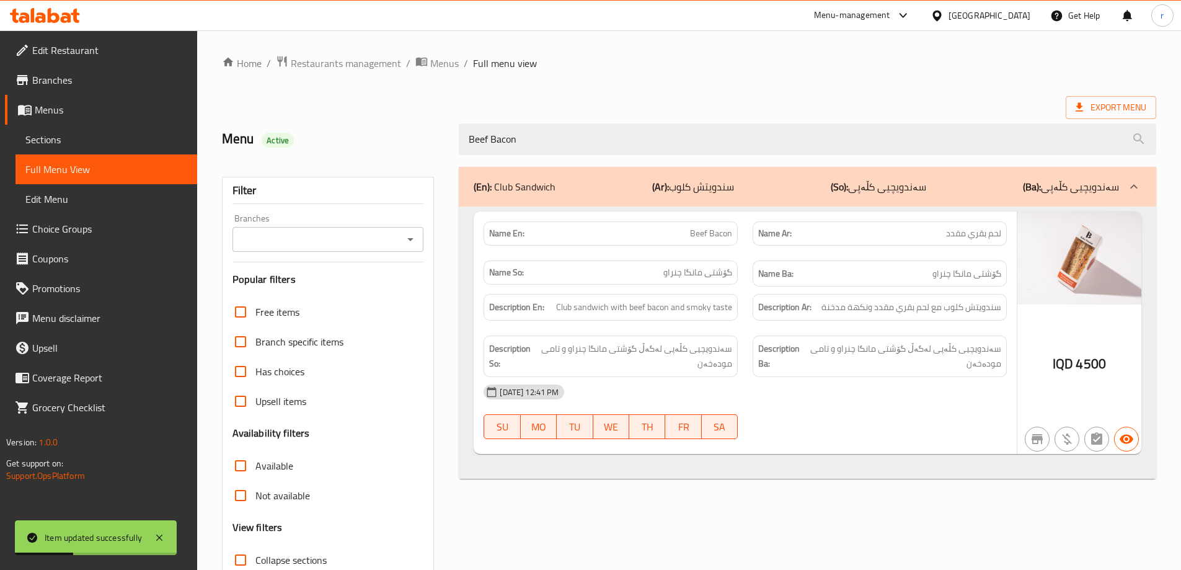
type input "Beef Bacon"
click at [339, 236] on input "Branches" at bounding box center [318, 239] width 164 height 17
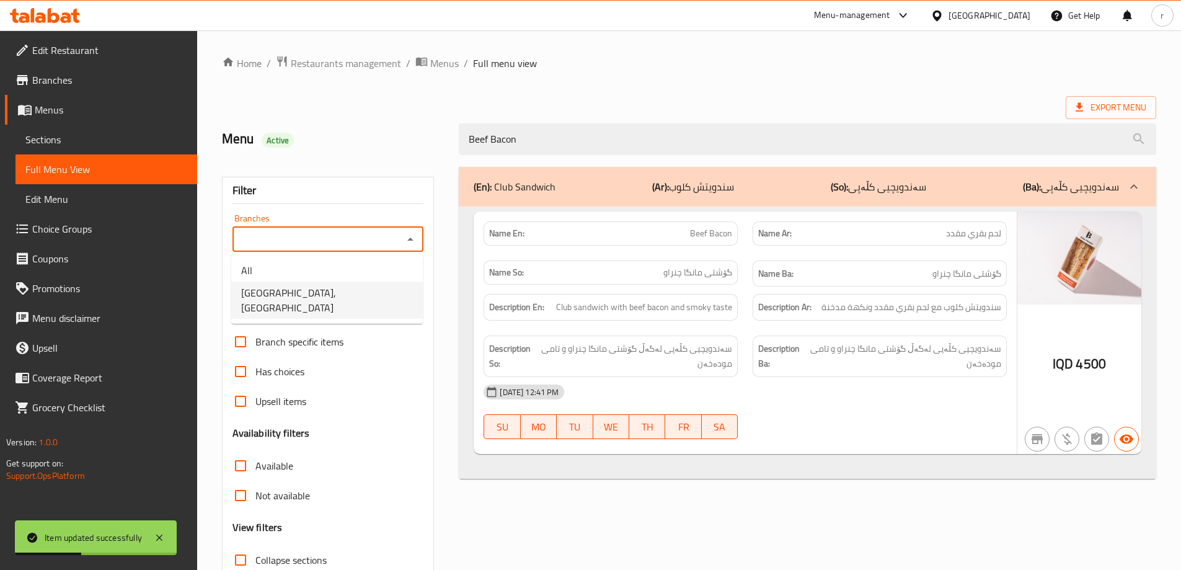
click at [328, 296] on span "[GEOGRAPHIC_DATA], [GEOGRAPHIC_DATA]" at bounding box center [327, 300] width 172 height 30
type input "[GEOGRAPHIC_DATA], [GEOGRAPHIC_DATA]"
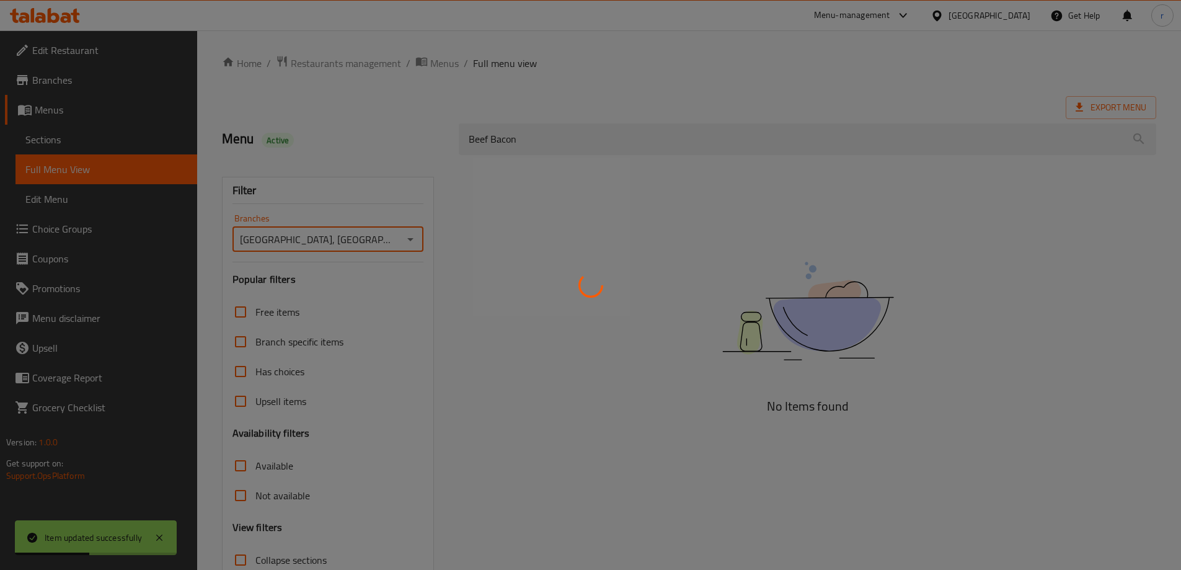
scroll to position [90, 0]
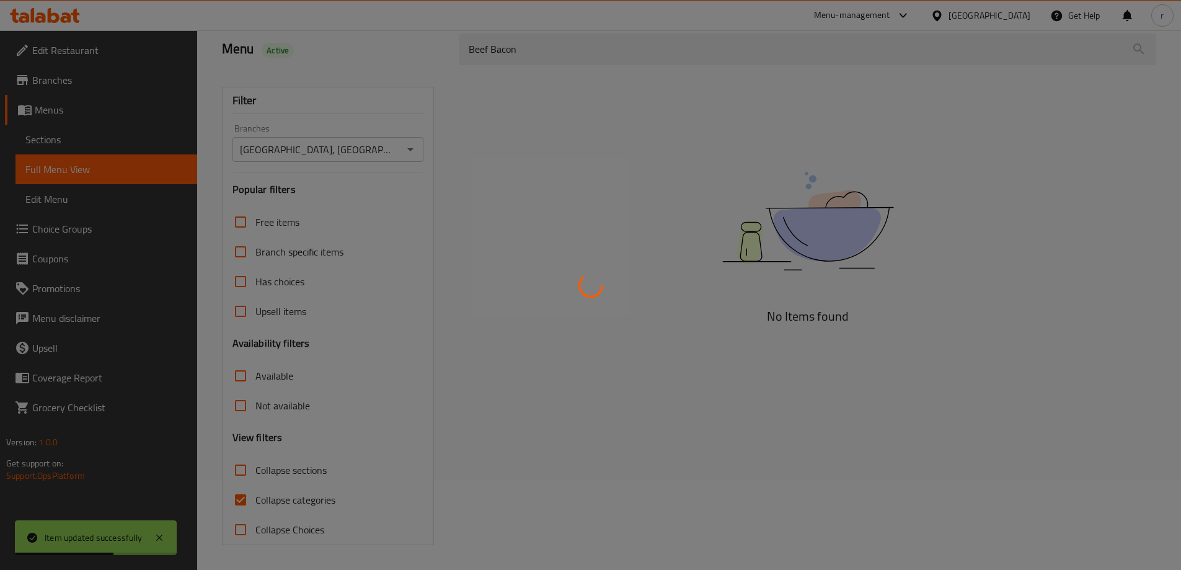
click at [299, 498] on div at bounding box center [590, 285] width 1181 height 570
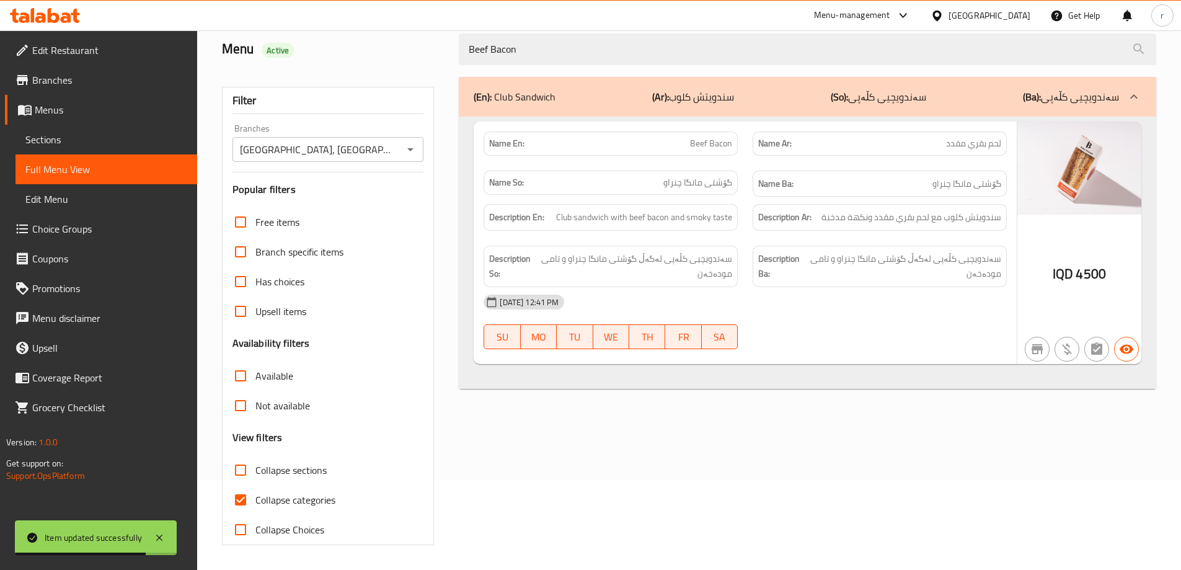
click at [299, 498] on span "Collapse categories" at bounding box center [295, 499] width 80 height 15
click at [255, 498] on input "Collapse categories" at bounding box center [241, 500] width 30 height 30
checkbox input "false"
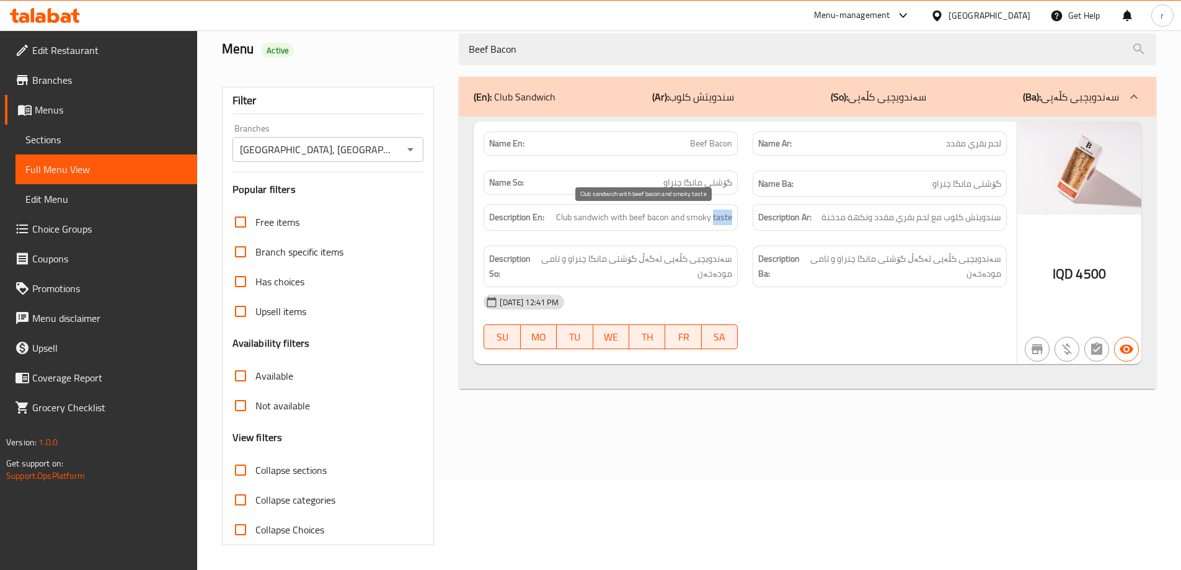
drag, startPoint x: 714, startPoint y: 217, endPoint x: 731, endPoint y: 214, distance: 17.5
click at [731, 214] on span "Club sandwich with beef bacon and smoky taste" at bounding box center [644, 217] width 176 height 15
copy span "taste"
click at [968, 162] on div "Name Ar: لحم بقري مقدد" at bounding box center [879, 143] width 269 height 39
drag, startPoint x: 524, startPoint y: 49, endPoint x: 448, endPoint y: 56, distance: 76.6
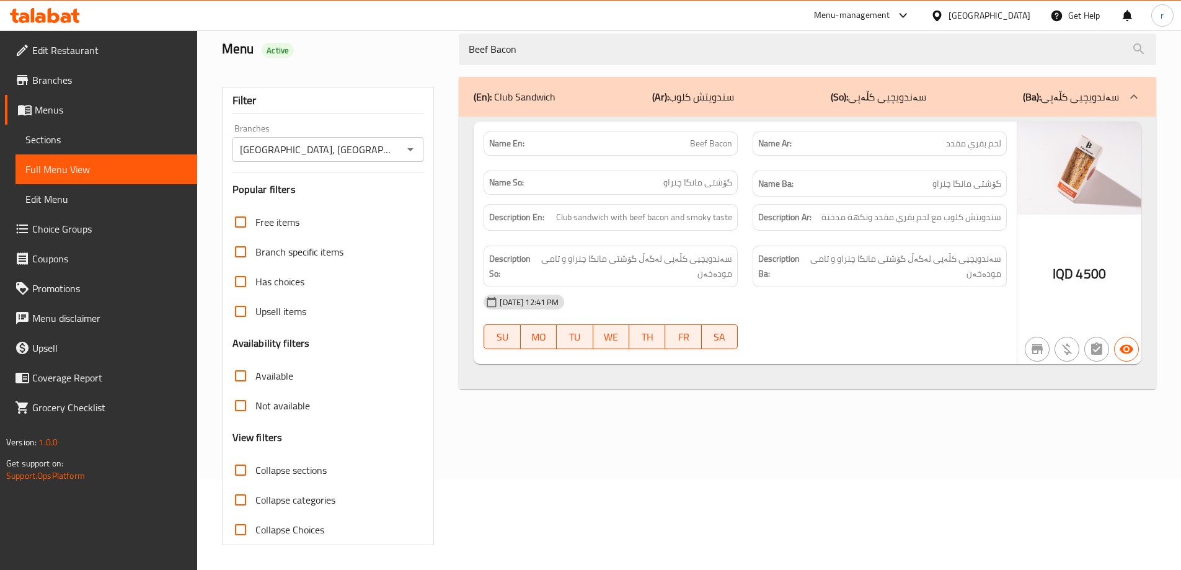
click at [448, 56] on div "Menu Active Beef Bacon" at bounding box center [688, 49] width 949 height 55
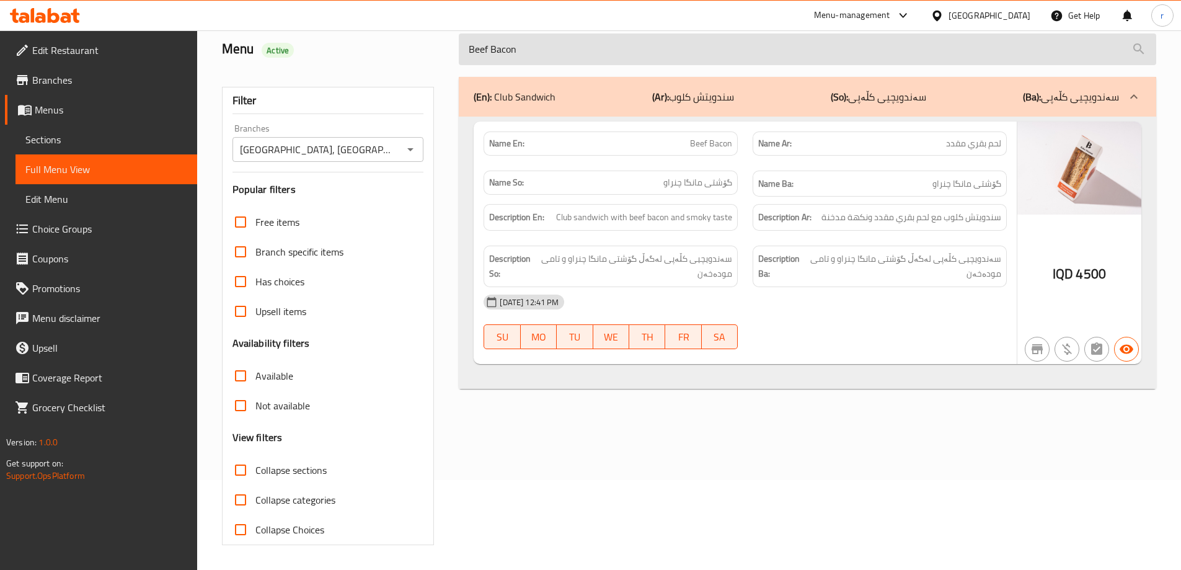
paste input "Cheese And Olive"
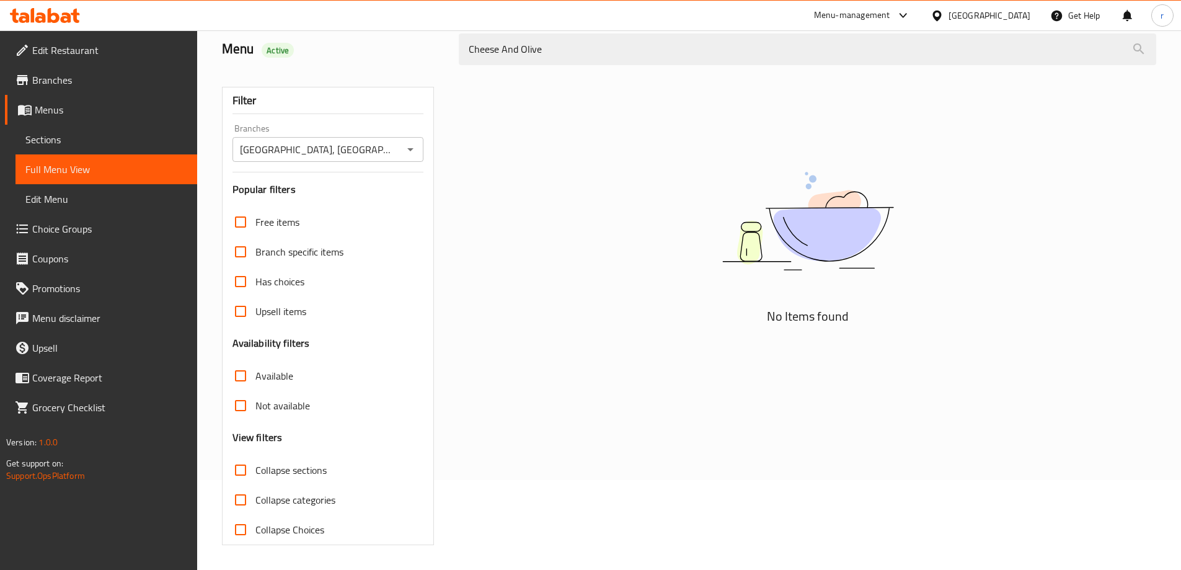
type input "Cheese And Olive"
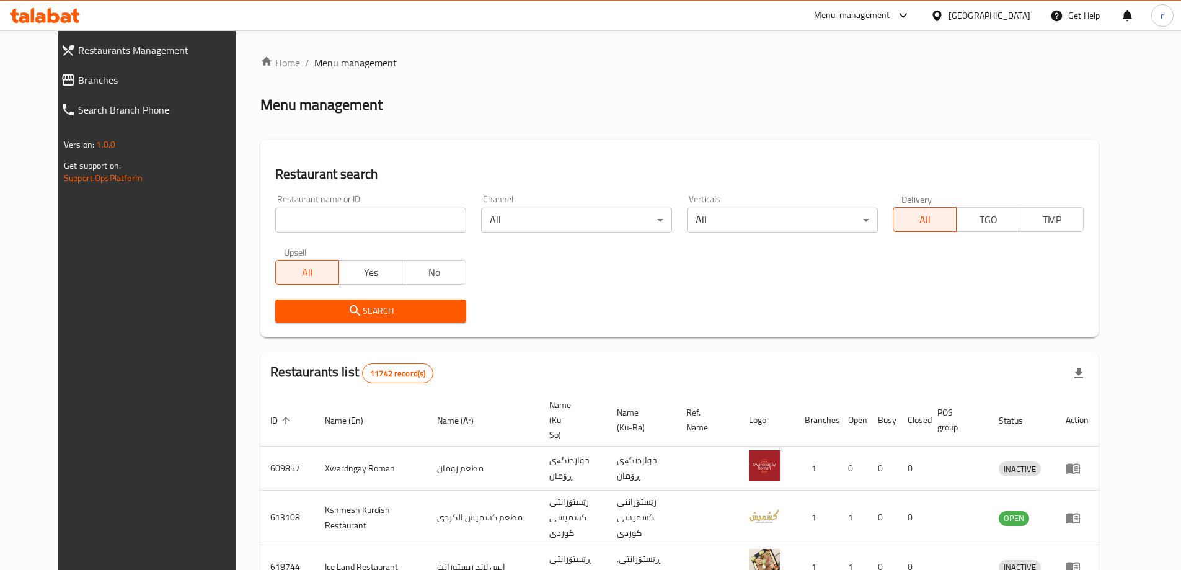
click at [416, 215] on input "search" at bounding box center [370, 220] width 191 height 25
paste input "634669"
type input "634669"
click at [350, 320] on button "Search" at bounding box center [370, 310] width 191 height 23
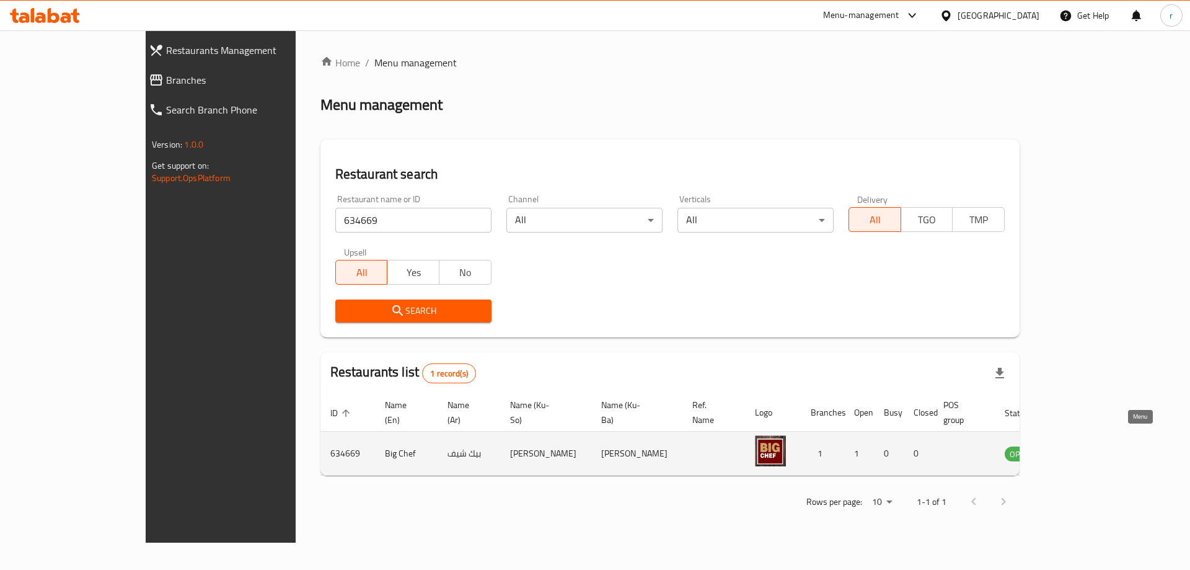
click at [1082, 451] on icon "enhanced table" at bounding box center [1080, 453] width 4 height 5
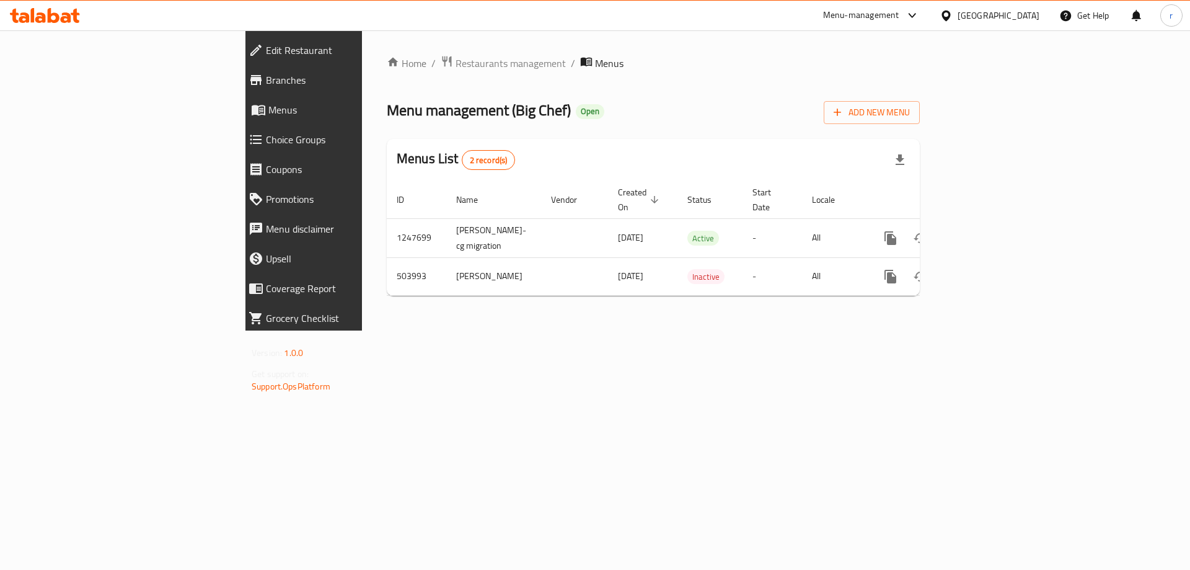
click at [239, 88] on link "Branches" at bounding box center [342, 80] width 206 height 30
